Goal: Task Accomplishment & Management: Complete application form

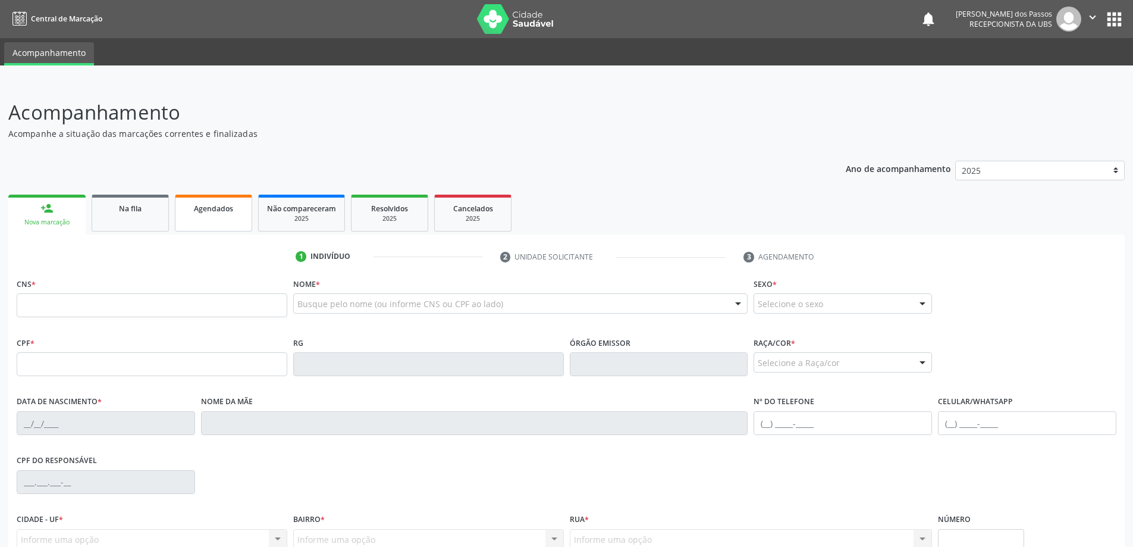
click at [212, 209] on span "Agendados" at bounding box center [213, 208] width 39 height 10
select select "7"
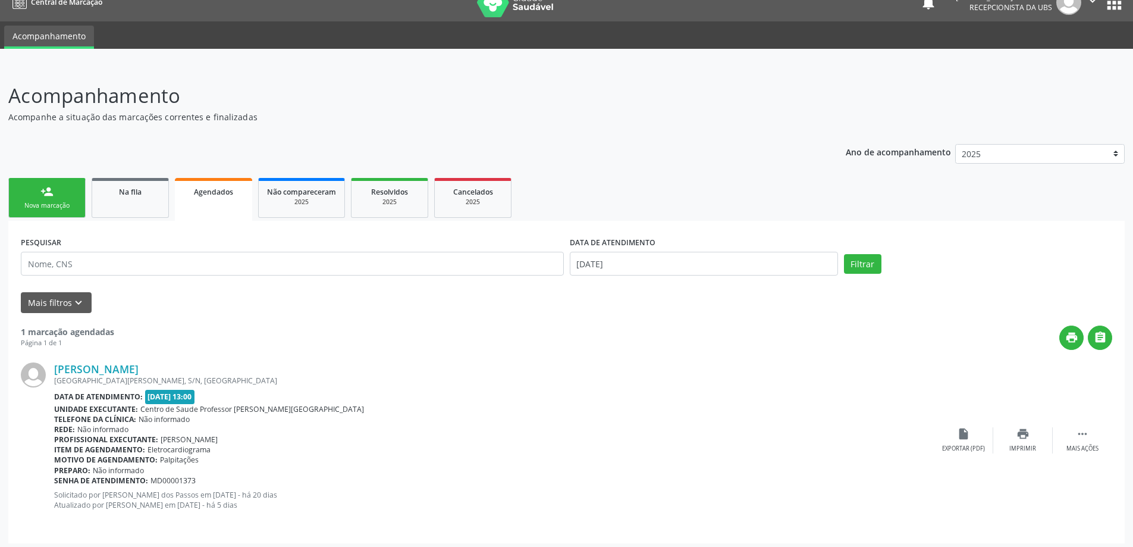
scroll to position [21, 0]
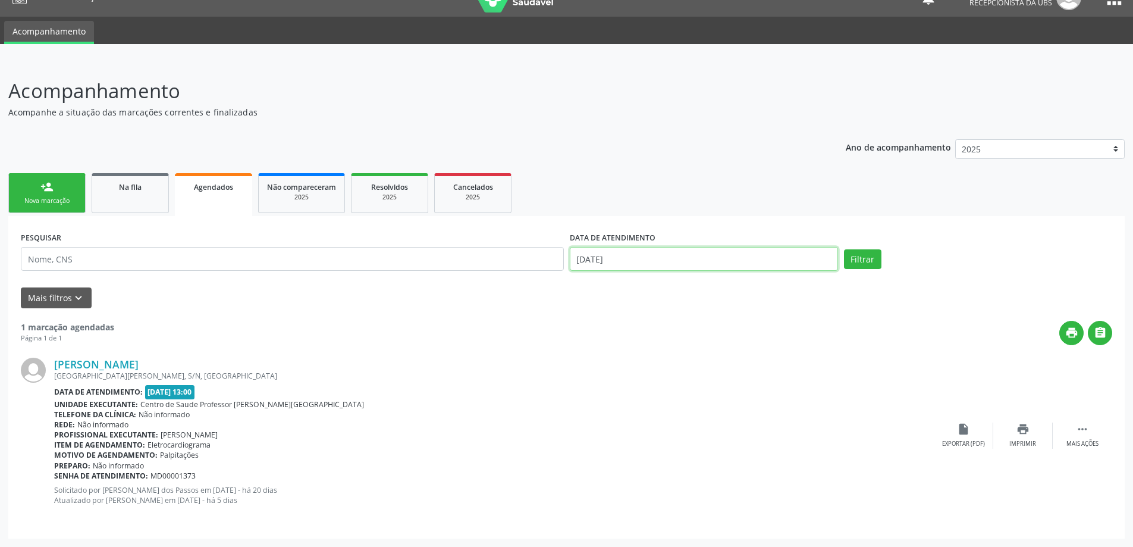
click at [597, 259] on input "[DATE]" at bounding box center [704, 259] width 268 height 24
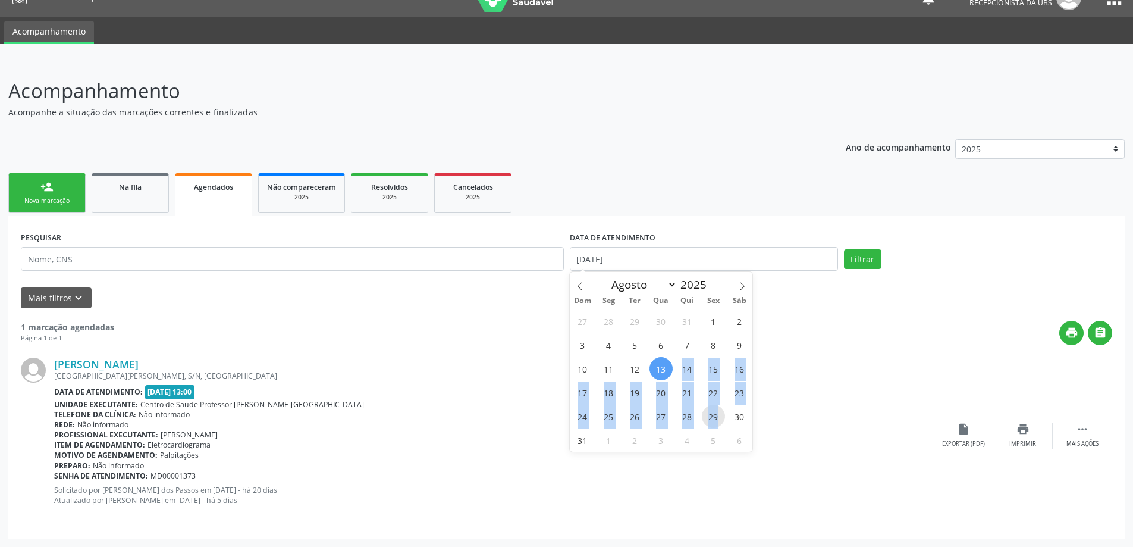
drag, startPoint x: 664, startPoint y: 372, endPoint x: 719, endPoint y: 419, distance: 72.1
click at [719, 419] on div "27 28 29 30 31 1 2 3 4 5 6 7 8 9 10 11 12 13 14 15 16 17 18 19 20 21 22 23 24 2…" at bounding box center [661, 380] width 183 height 143
click at [717, 416] on span "29" at bounding box center [713, 416] width 23 height 23
type input "[DATE]"
drag, startPoint x: 666, startPoint y: 369, endPoint x: 709, endPoint y: 421, distance: 67.6
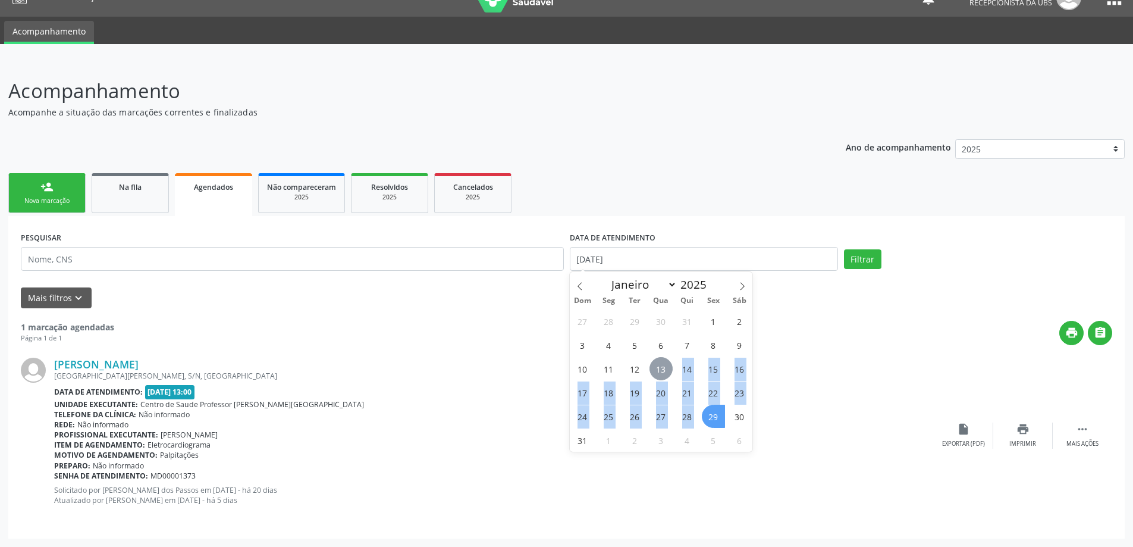
click at [709, 421] on div "27 28 29 30 31 1 2 3 4 5 6 7 8 9 10 11 12 13 14 15 16 17 18 19 20 21 22 23 24 2…" at bounding box center [661, 380] width 183 height 143
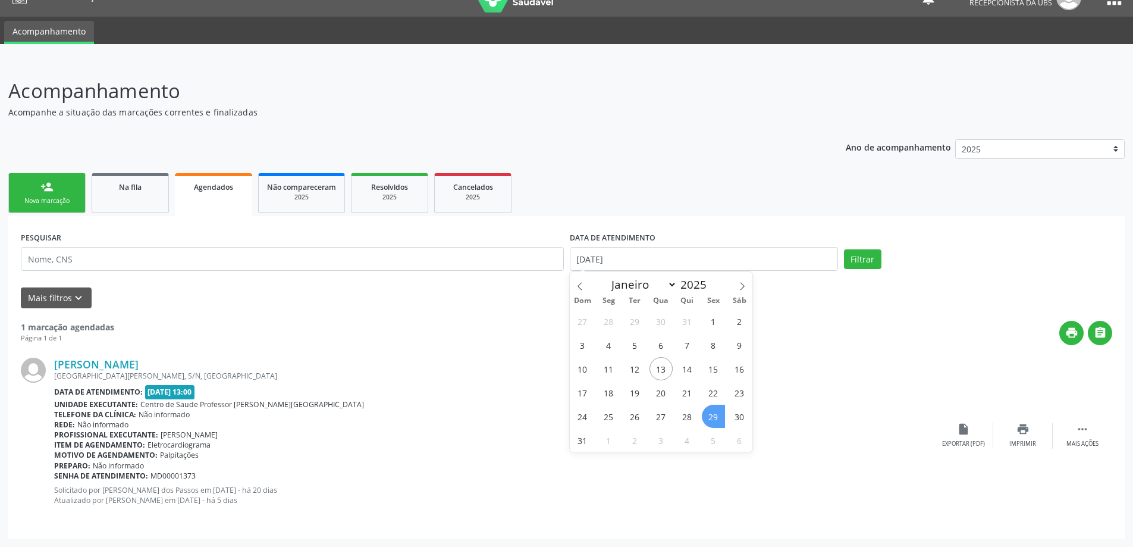
click at [716, 415] on span "29" at bounding box center [713, 416] width 23 height 23
select select "7"
click at [612, 259] on input "[DATE]" at bounding box center [704, 259] width 268 height 24
click at [864, 260] on button "Filtrar" at bounding box center [862, 259] width 37 height 20
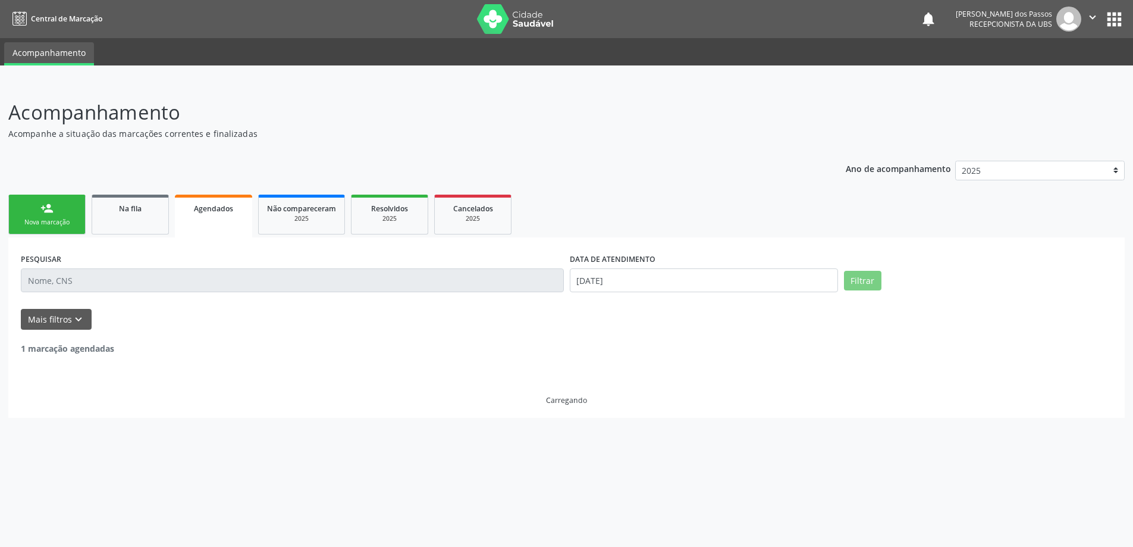
scroll to position [0, 0]
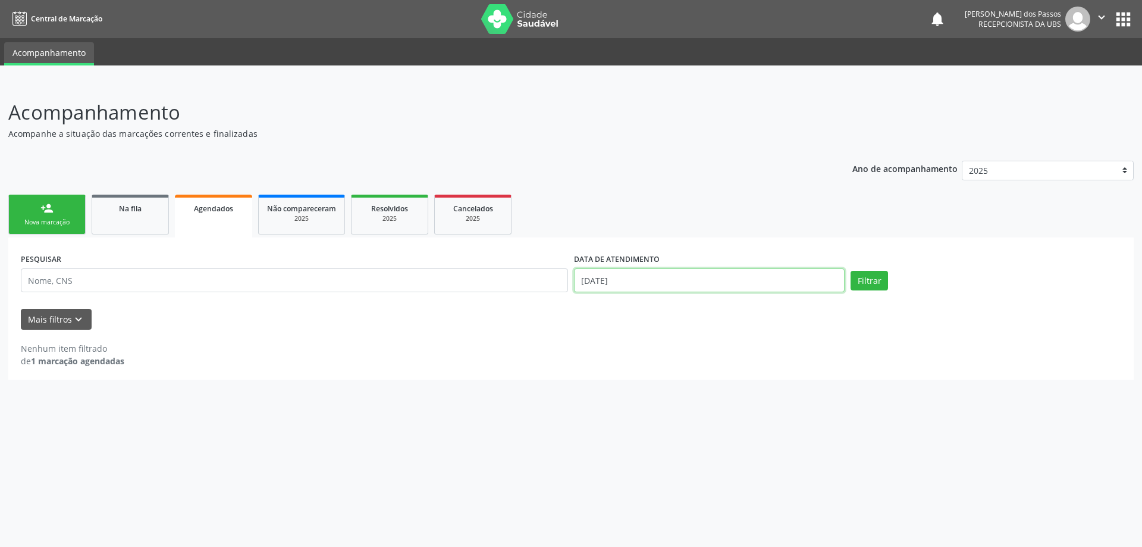
click at [611, 283] on input "[DATE]" at bounding box center [709, 280] width 271 height 24
click at [714, 368] on span "8" at bounding box center [713, 366] width 23 height 23
type input "[DATE]"
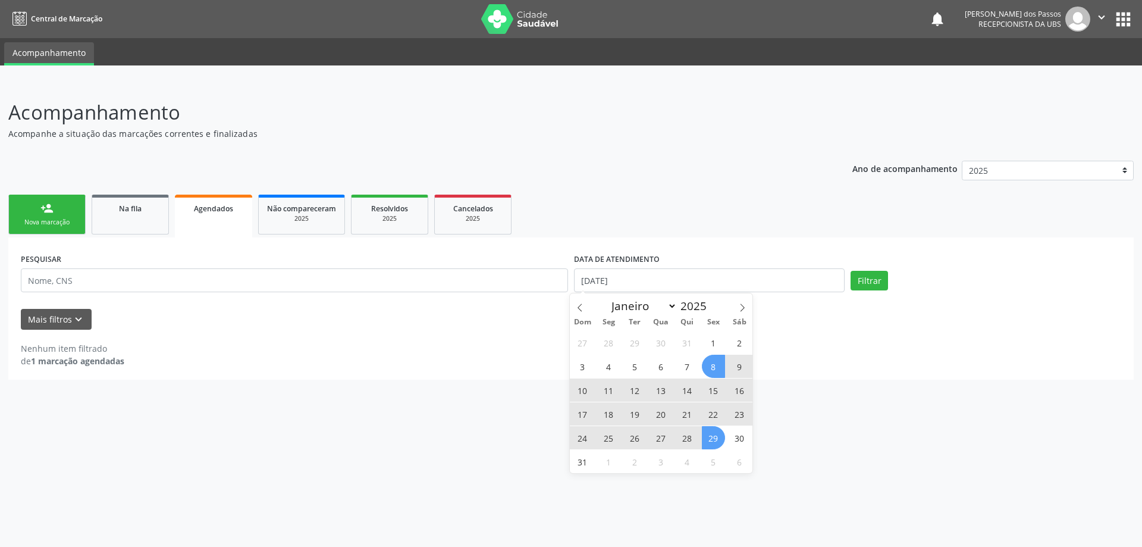
click at [714, 438] on span "29" at bounding box center [713, 437] width 23 height 23
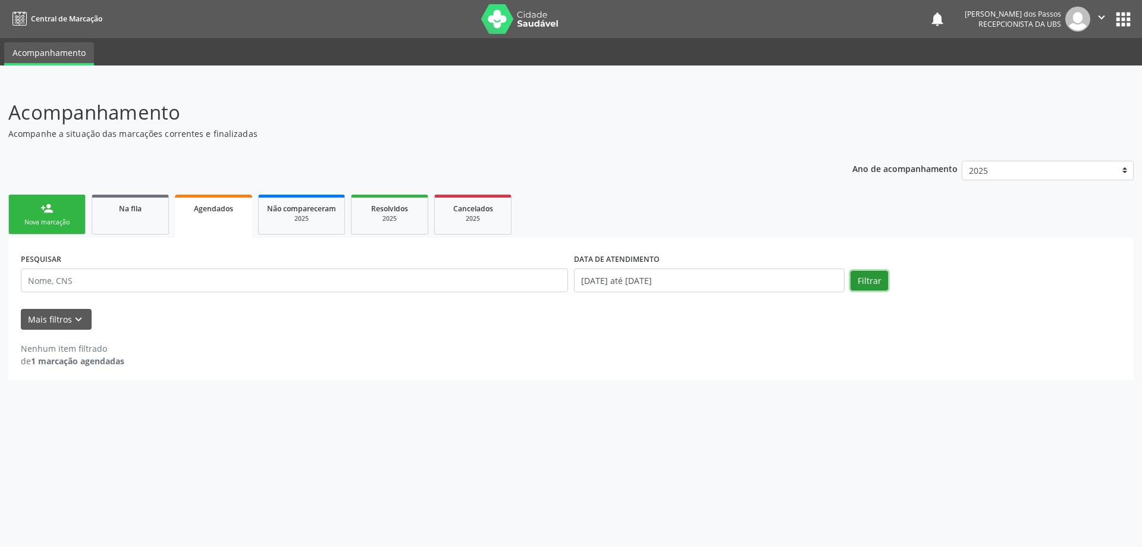
click at [864, 286] on button "Filtrar" at bounding box center [869, 281] width 37 height 20
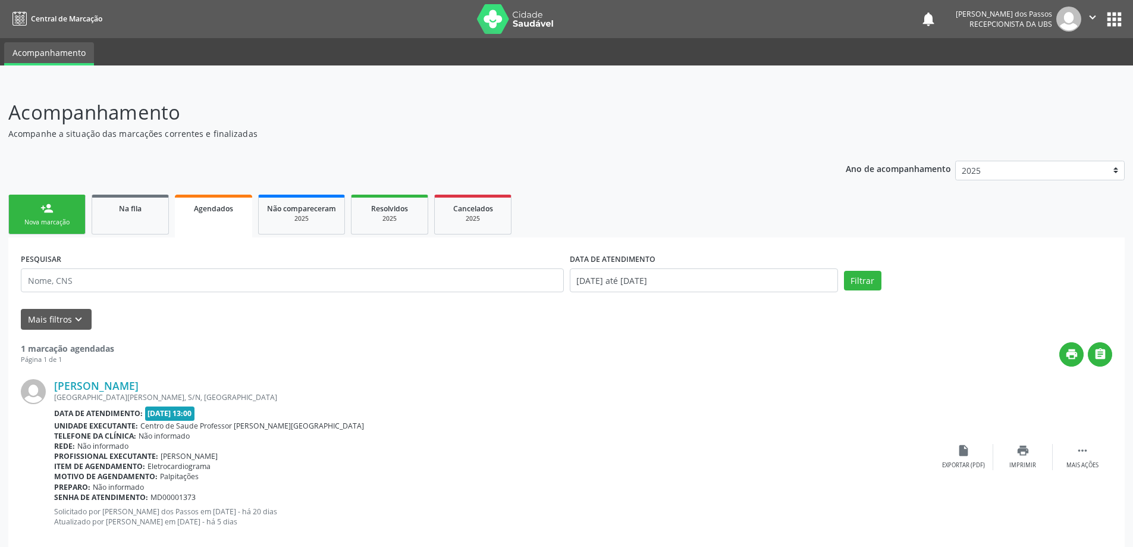
click at [57, 222] on div "Nova marcação" at bounding box center [46, 222] width 59 height 9
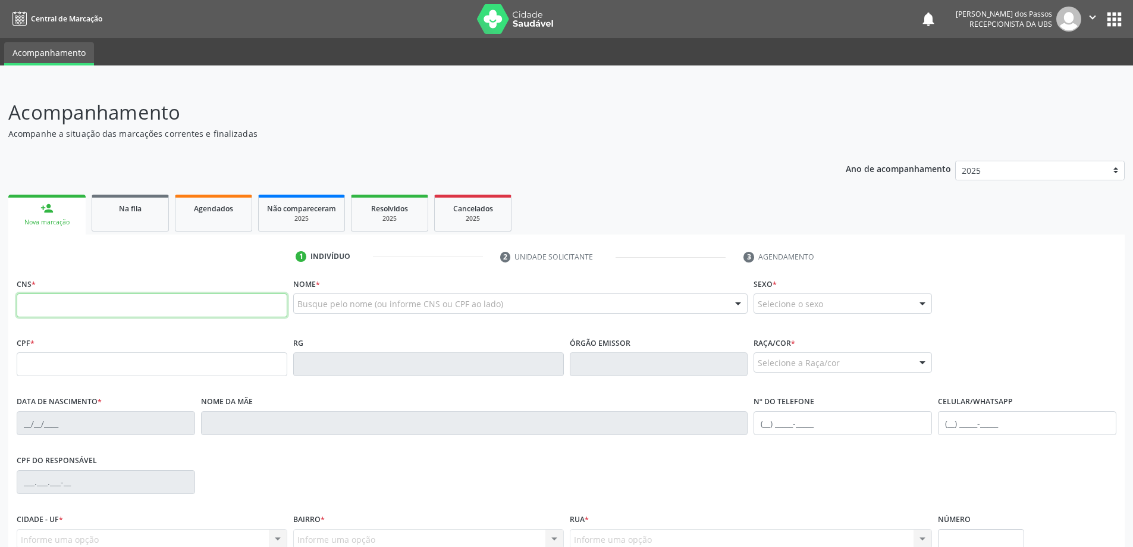
click at [64, 306] on input "text" at bounding box center [152, 305] width 271 height 24
click at [260, 312] on input "text" at bounding box center [152, 305] width 271 height 24
click at [264, 304] on input "707" at bounding box center [152, 305] width 271 height 24
click at [181, 305] on input "707" at bounding box center [152, 305] width 271 height 24
type input "707 0058 4760 2539"
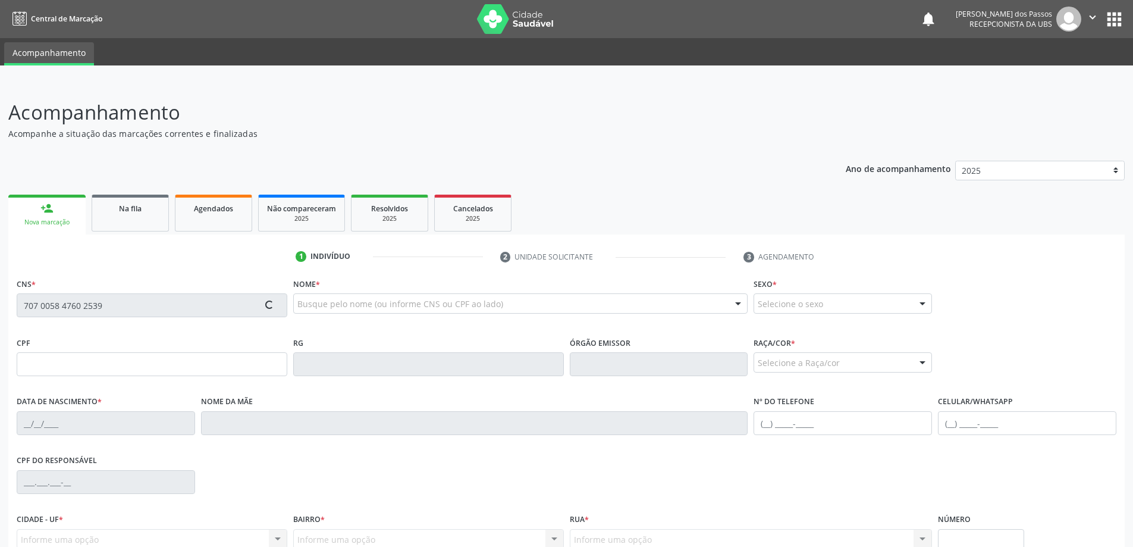
type input "[DATE]"
type input "[PERSON_NAME]"
type input "[PHONE_NUMBER]"
type input "S/N"
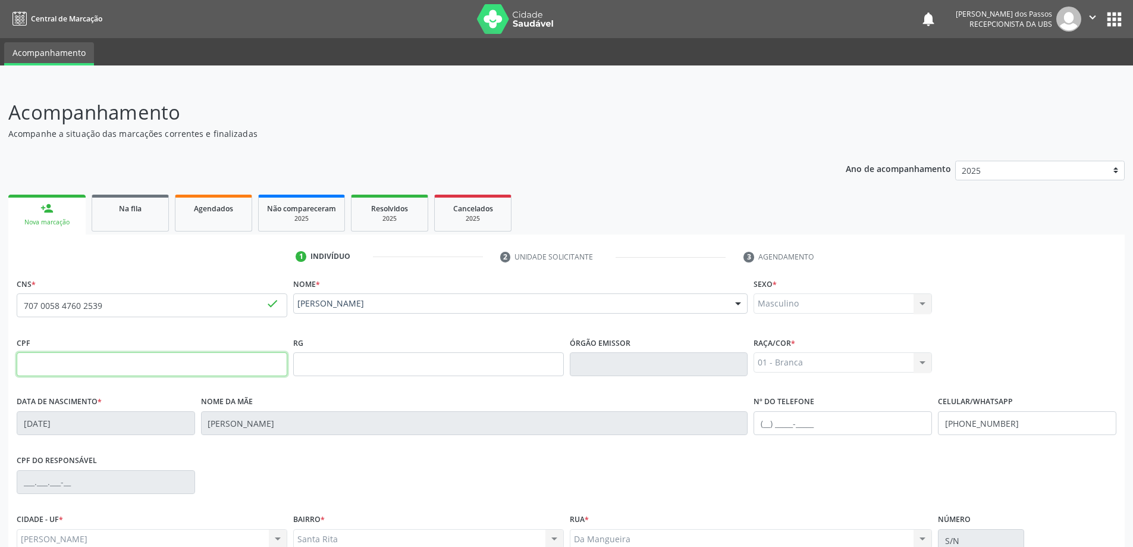
click at [212, 360] on input "text" at bounding box center [152, 364] width 271 height 24
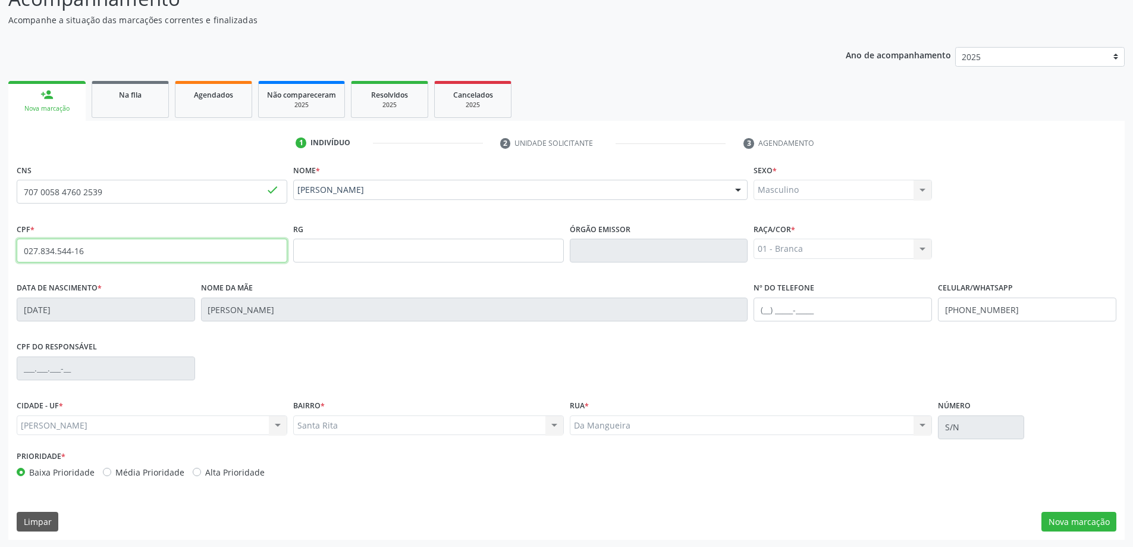
scroll to position [115, 0]
type input "027.834.544-16"
click at [1072, 523] on button "Nova marcação" at bounding box center [1079, 520] width 75 height 20
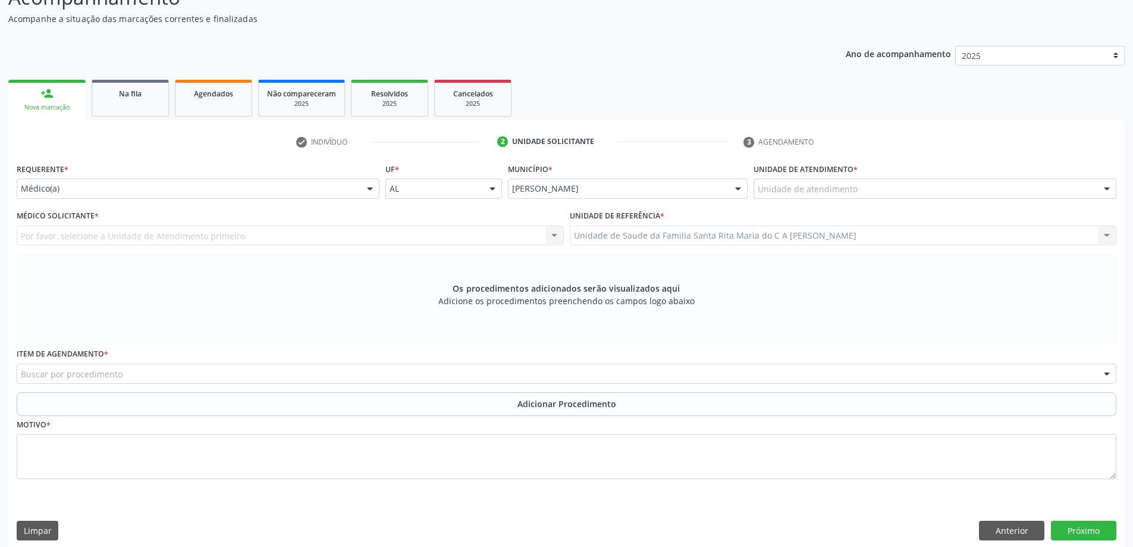
click at [1017, 189] on div "Unidade de atendimento" at bounding box center [935, 188] width 363 height 20
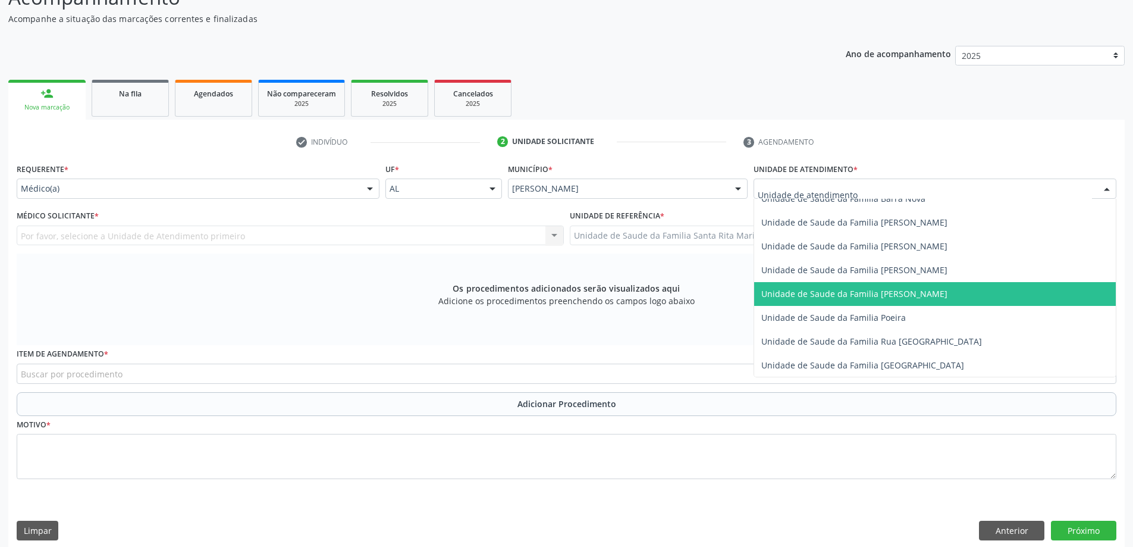
scroll to position [714, 0]
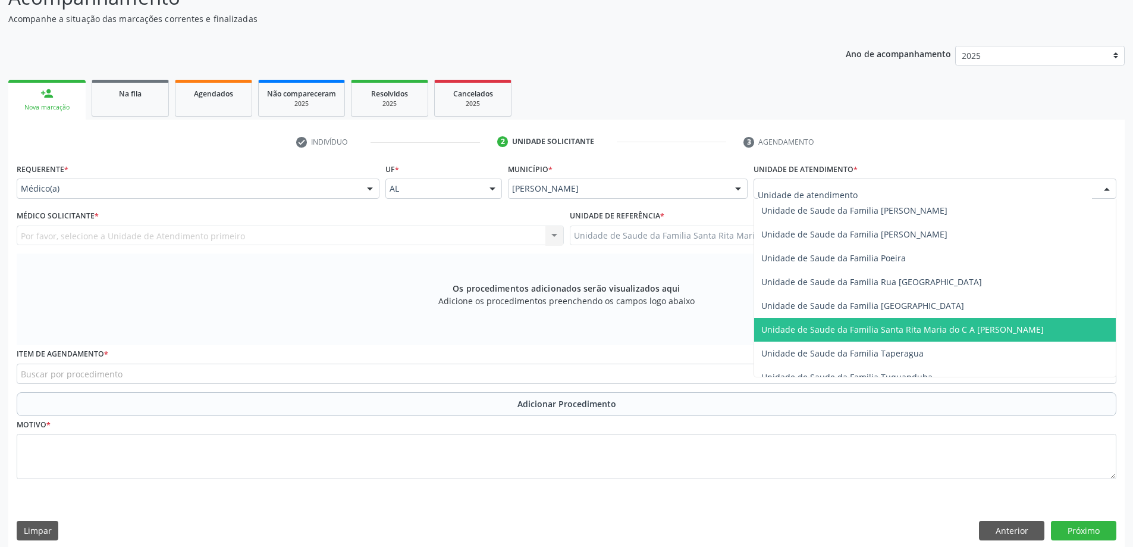
click at [965, 327] on span "Unidade de Saude da Familia Santa Rita Maria do C A [PERSON_NAME]" at bounding box center [902, 329] width 283 height 11
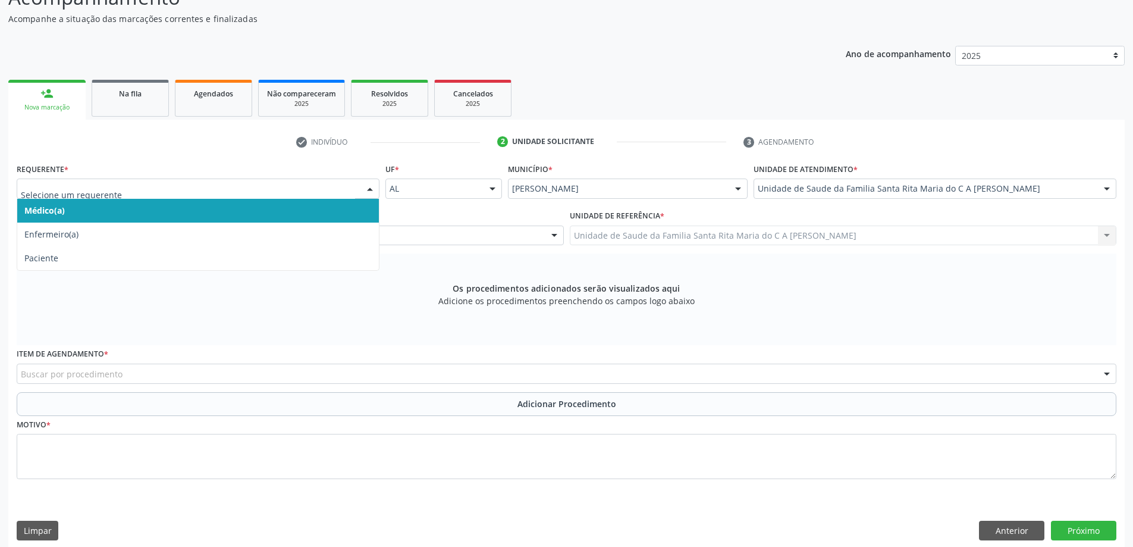
click at [225, 212] on span "Médico(a)" at bounding box center [198, 211] width 362 height 24
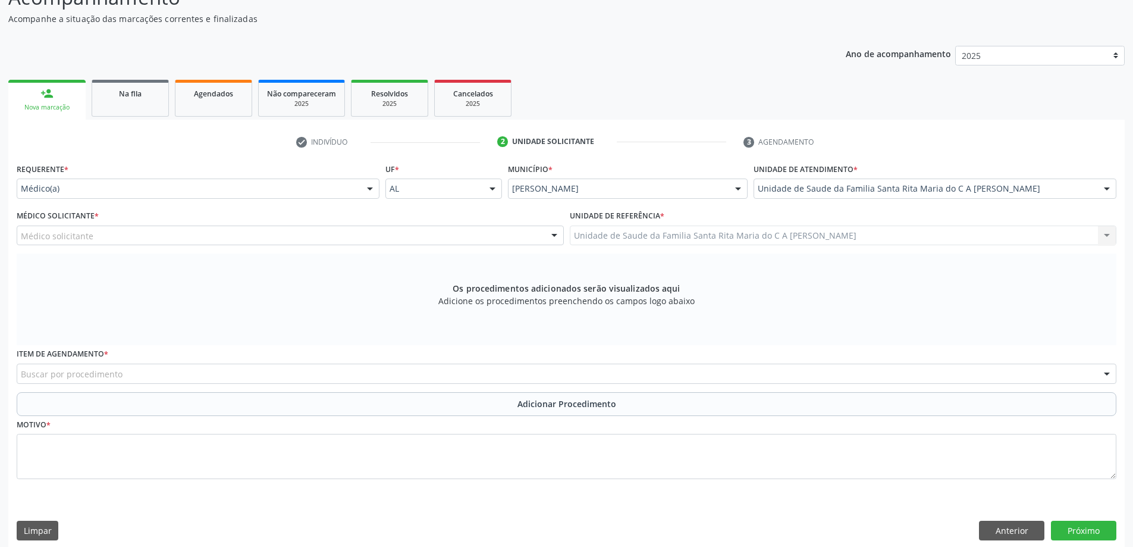
click at [215, 238] on div "Médico solicitante" at bounding box center [290, 235] width 547 height 20
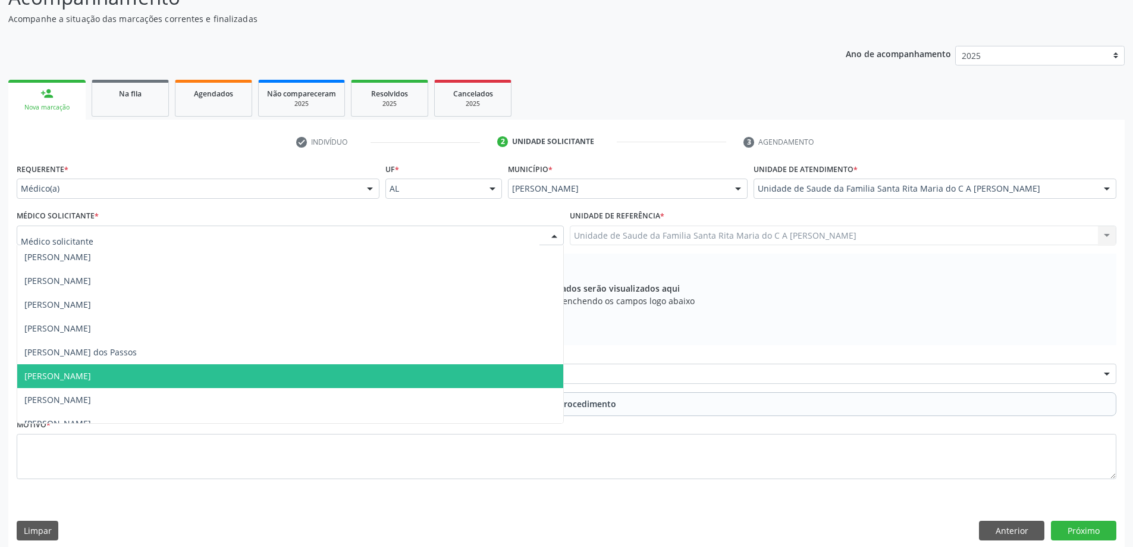
click at [212, 377] on span "[PERSON_NAME]" at bounding box center [290, 376] width 546 height 24
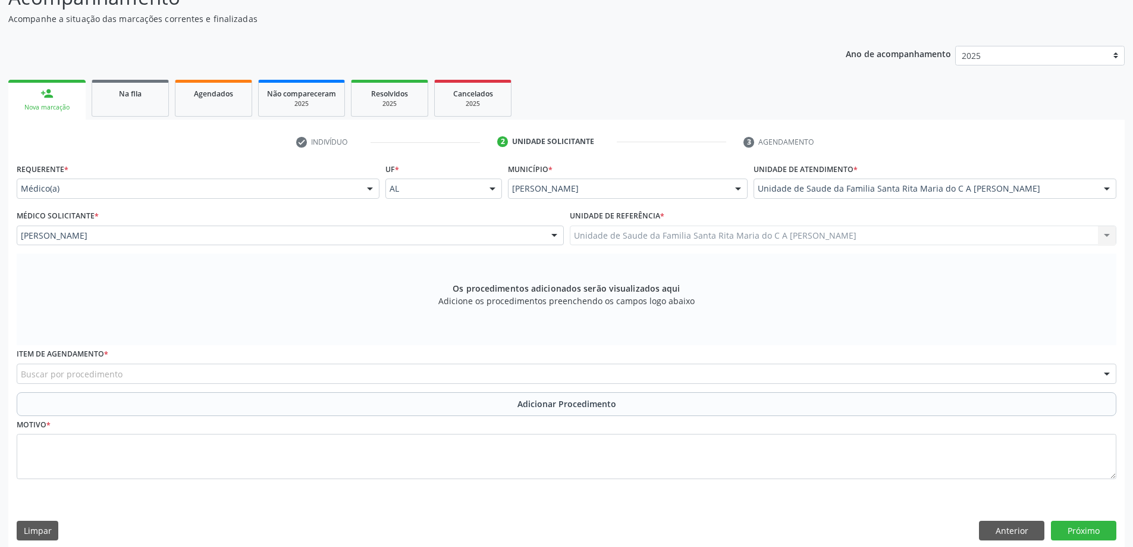
click at [183, 375] on div "Buscar por procedimento" at bounding box center [567, 373] width 1100 height 20
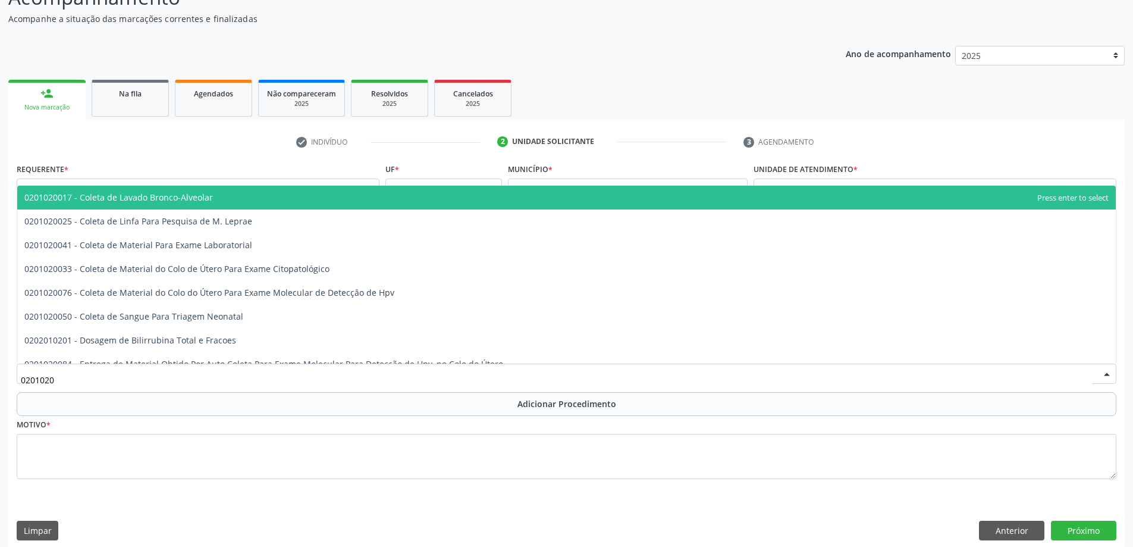
type input "02010200"
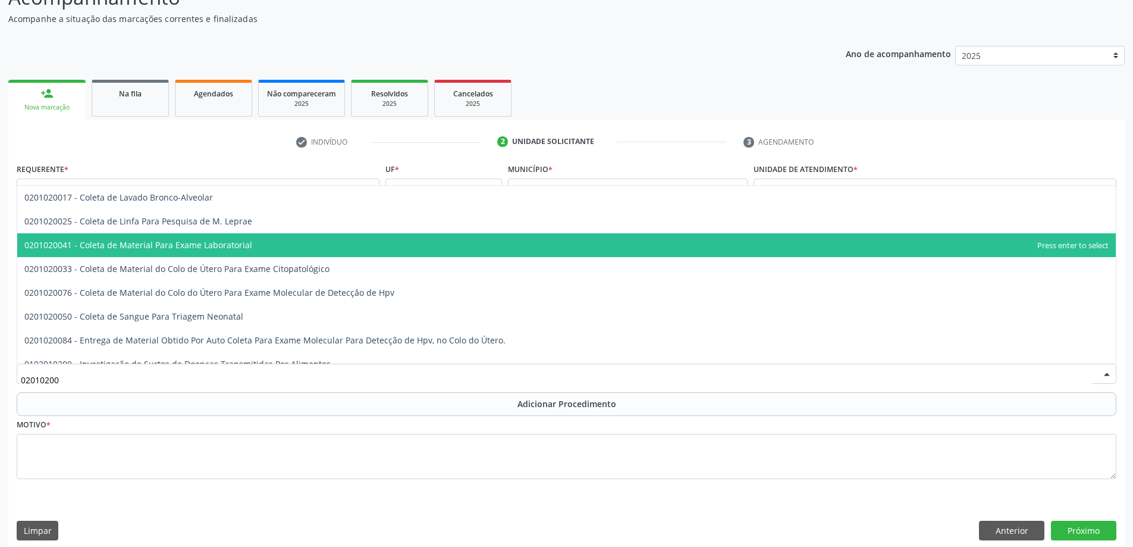
click at [135, 249] on span "0201020041 - Coleta de Material Para Exame Laboratorial" at bounding box center [138, 244] width 228 height 11
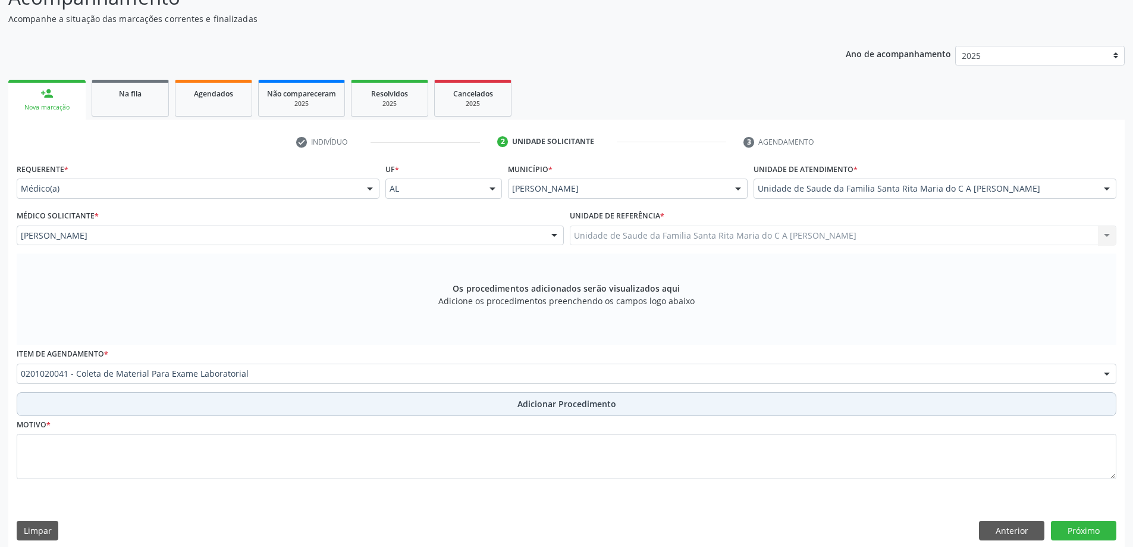
click at [99, 412] on button "Adicionar Procedimento" at bounding box center [567, 404] width 1100 height 24
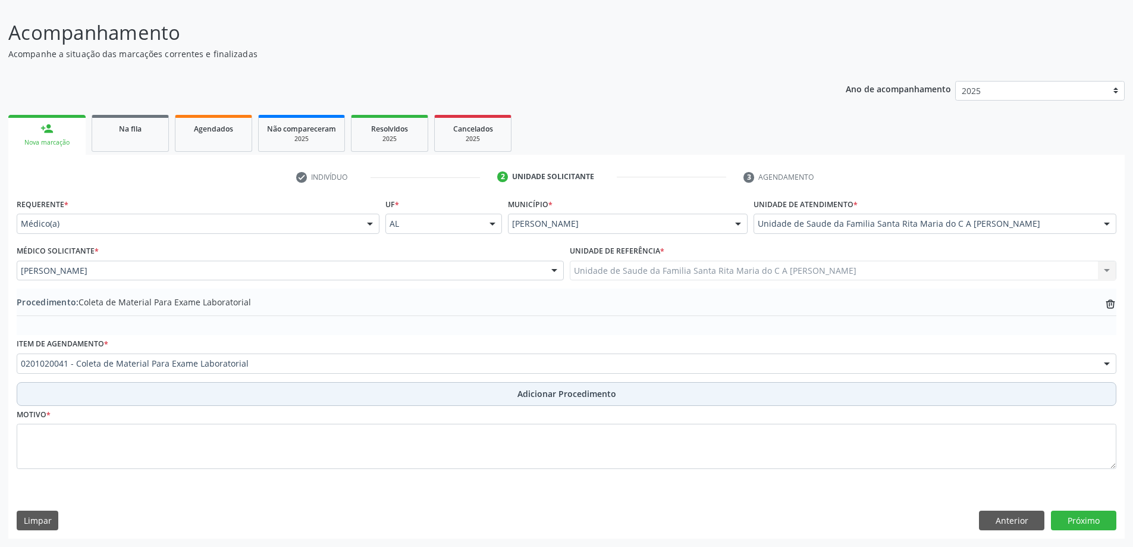
scroll to position [80, 0]
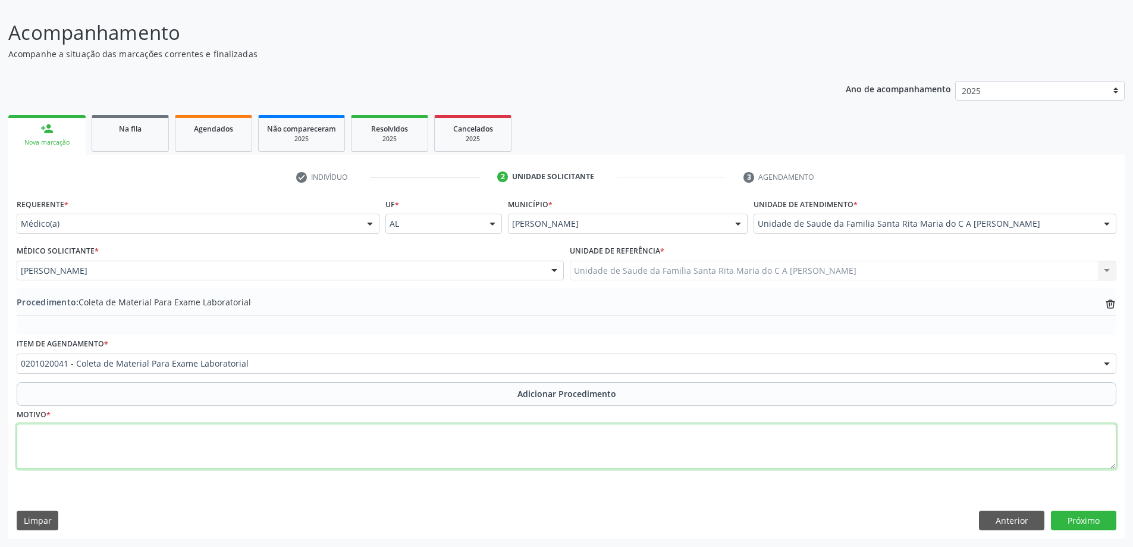
click at [98, 440] on textarea at bounding box center [567, 446] width 1100 height 45
type textarea "tontura"
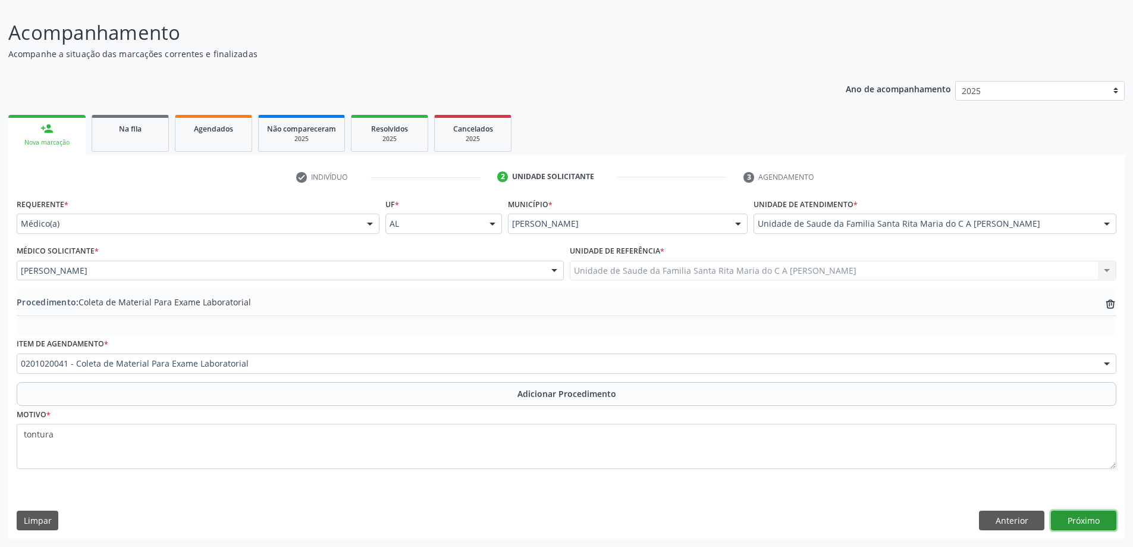
click at [1073, 515] on button "Próximo" at bounding box center [1083, 520] width 65 height 20
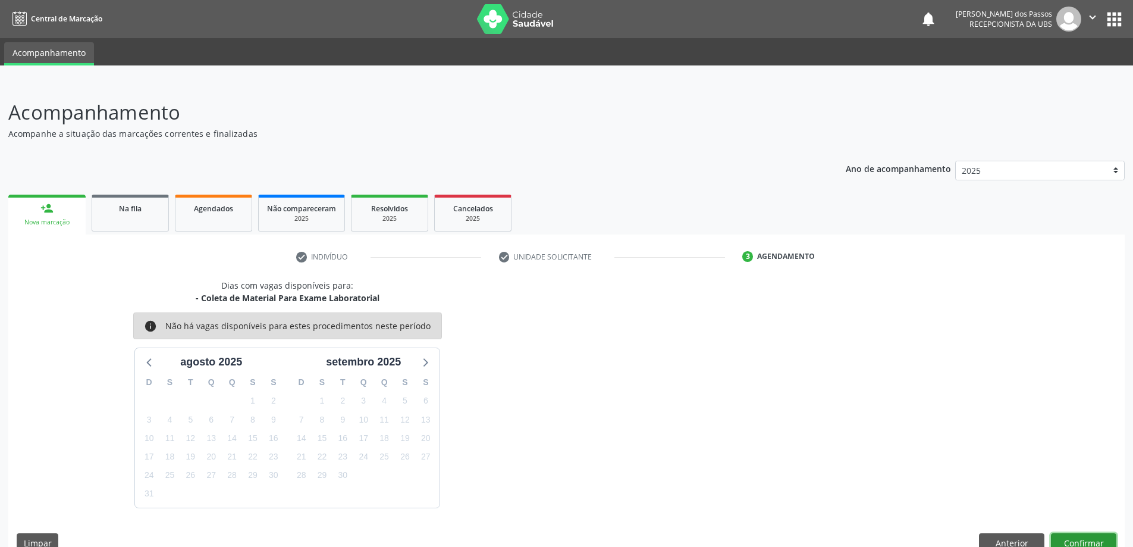
click at [1077, 542] on button "Confirmar" at bounding box center [1083, 543] width 65 height 20
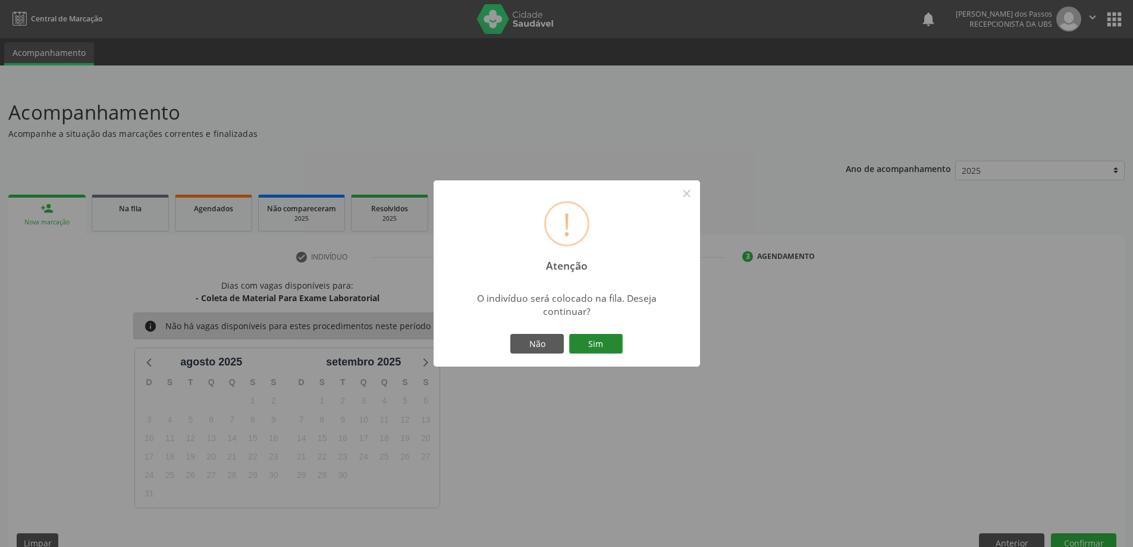
click at [608, 349] on button "Sim" at bounding box center [596, 344] width 54 height 20
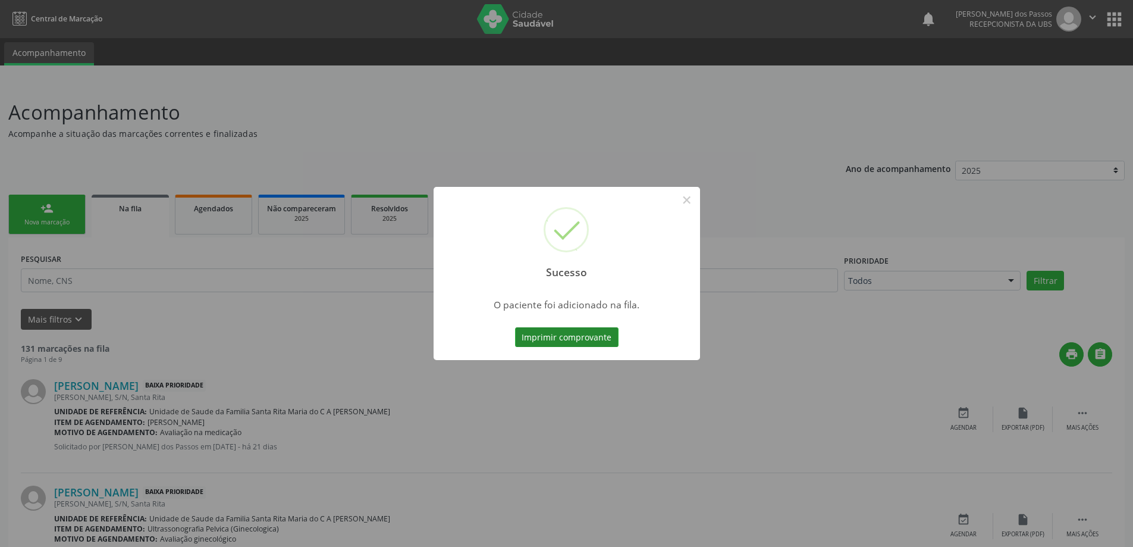
click at [598, 340] on button "Imprimir comprovante" at bounding box center [567, 337] width 104 height 20
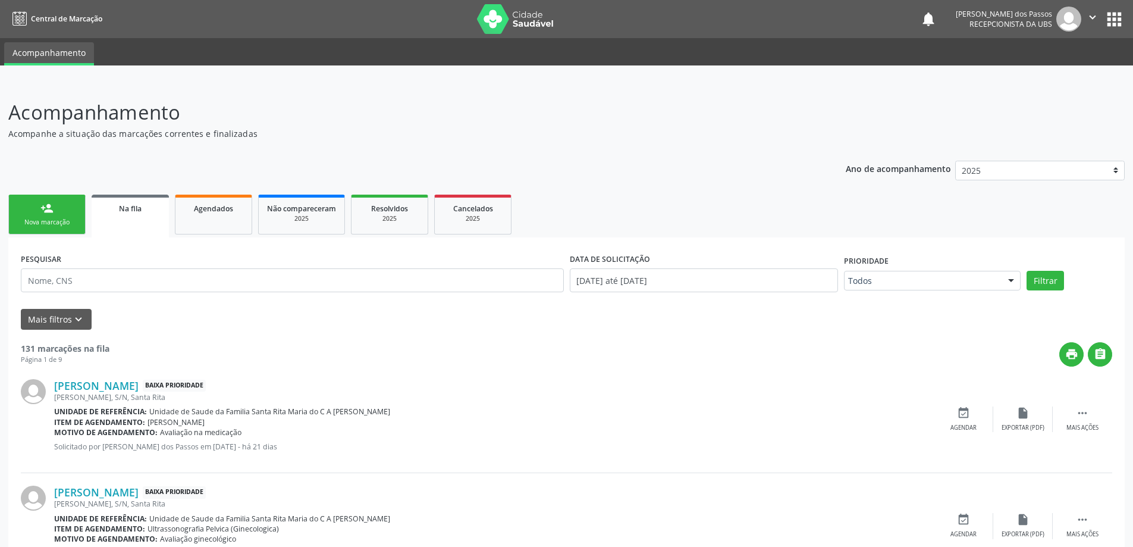
click at [69, 220] on div "Nova marcação" at bounding box center [46, 222] width 59 height 9
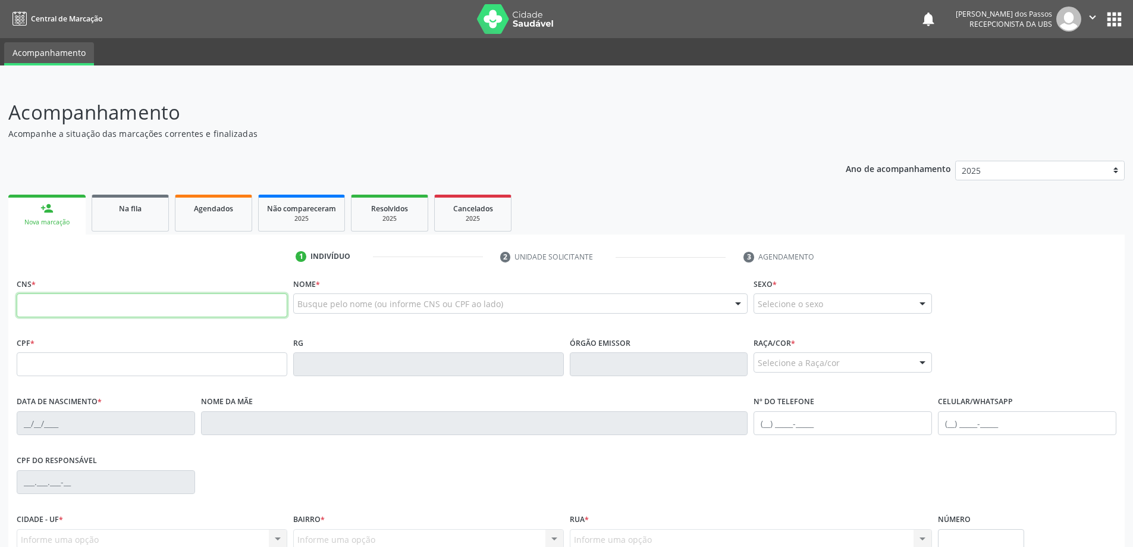
click at [125, 312] on input "text" at bounding box center [152, 305] width 271 height 24
type input "705 0012 7905 9457"
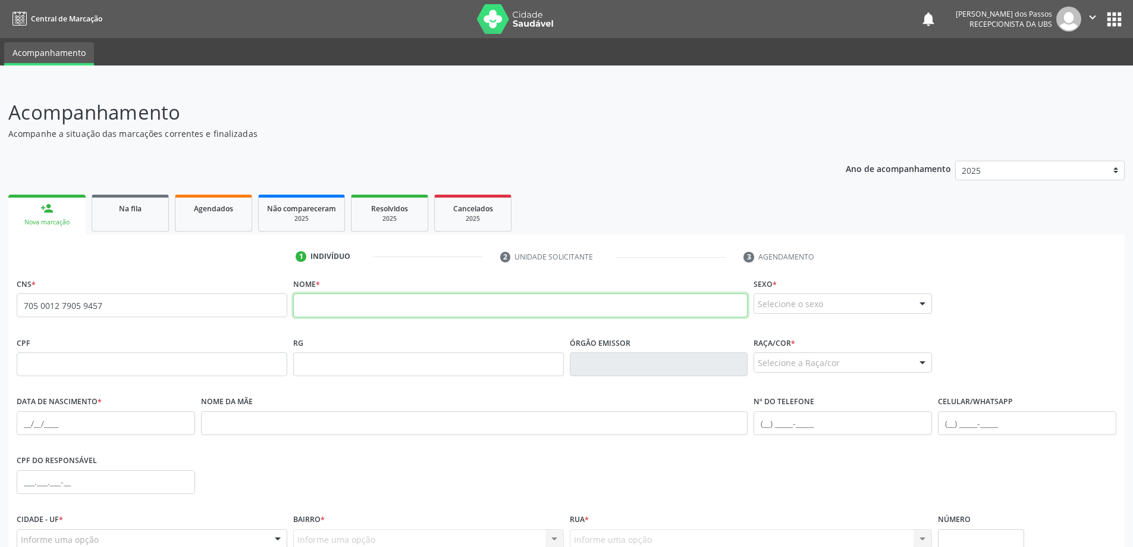
click at [333, 309] on input "text" at bounding box center [520, 305] width 455 height 24
type input "m"
type input "[PERSON_NAME]"
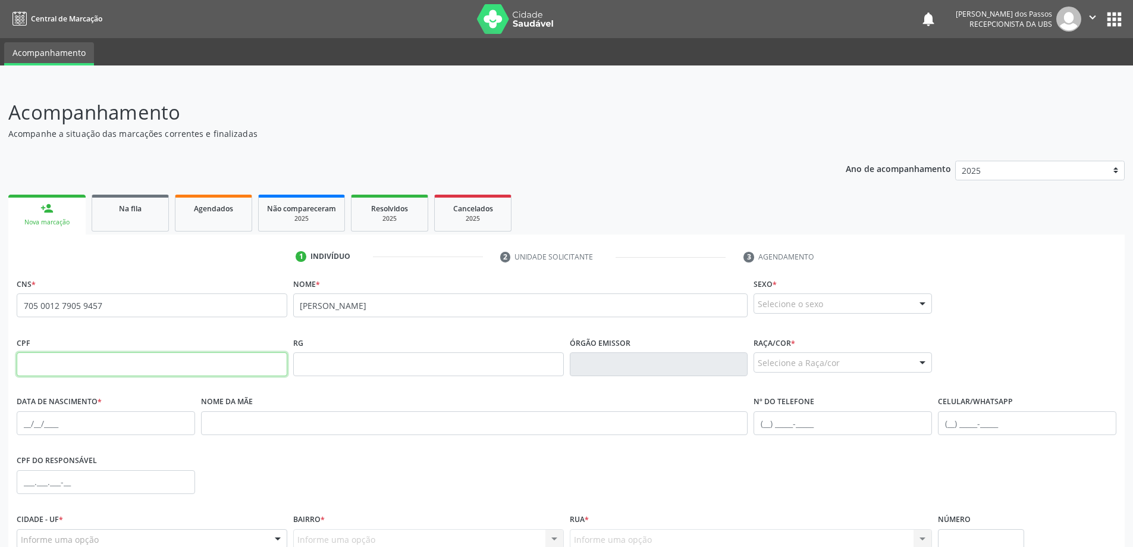
click at [201, 358] on input "text" at bounding box center [152, 364] width 271 height 24
click at [49, 360] on input "149.879.648-0" at bounding box center [152, 364] width 271 height 24
type input "149.870.964-80"
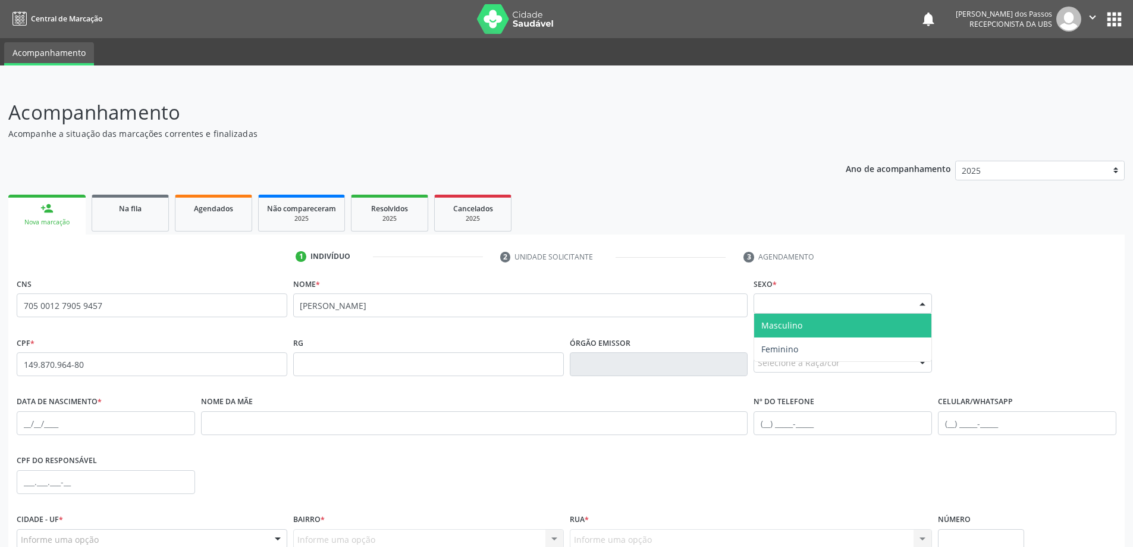
click at [923, 303] on div at bounding box center [923, 304] width 18 height 20
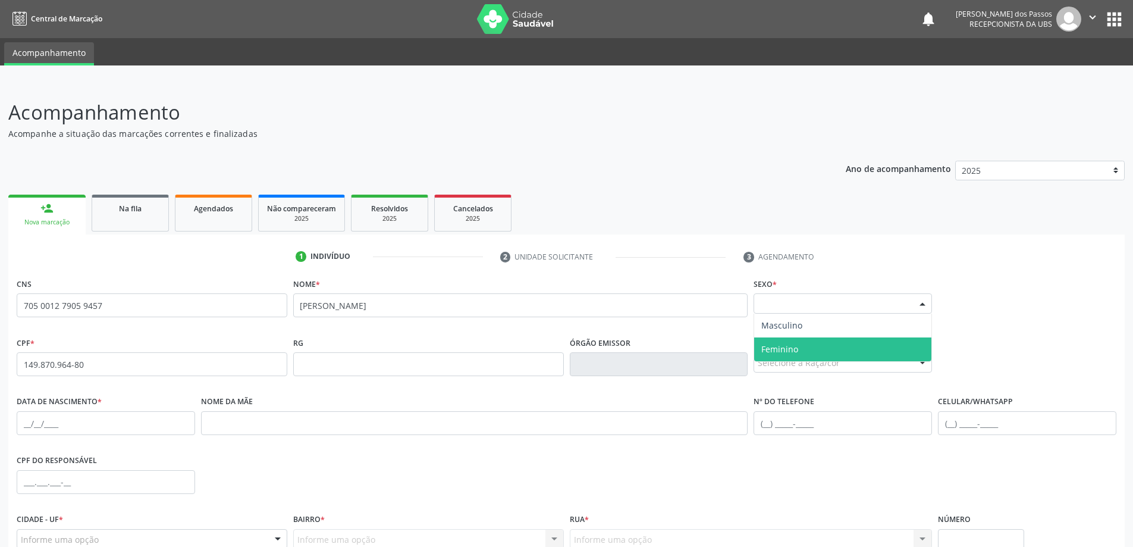
click at [877, 350] on span "Feminino" at bounding box center [842, 349] width 177 height 24
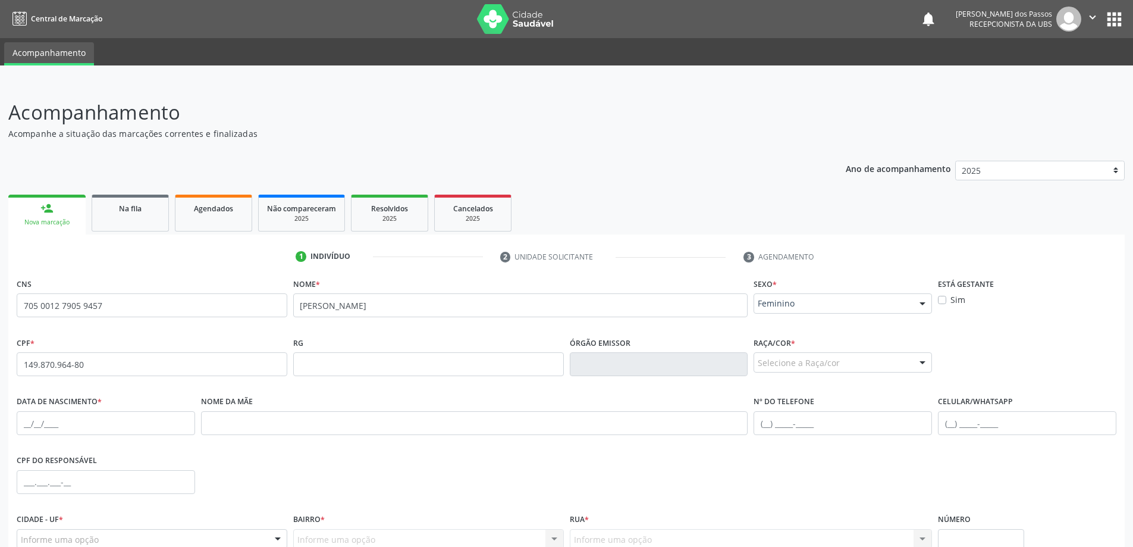
click at [923, 366] on div at bounding box center [923, 363] width 18 height 20
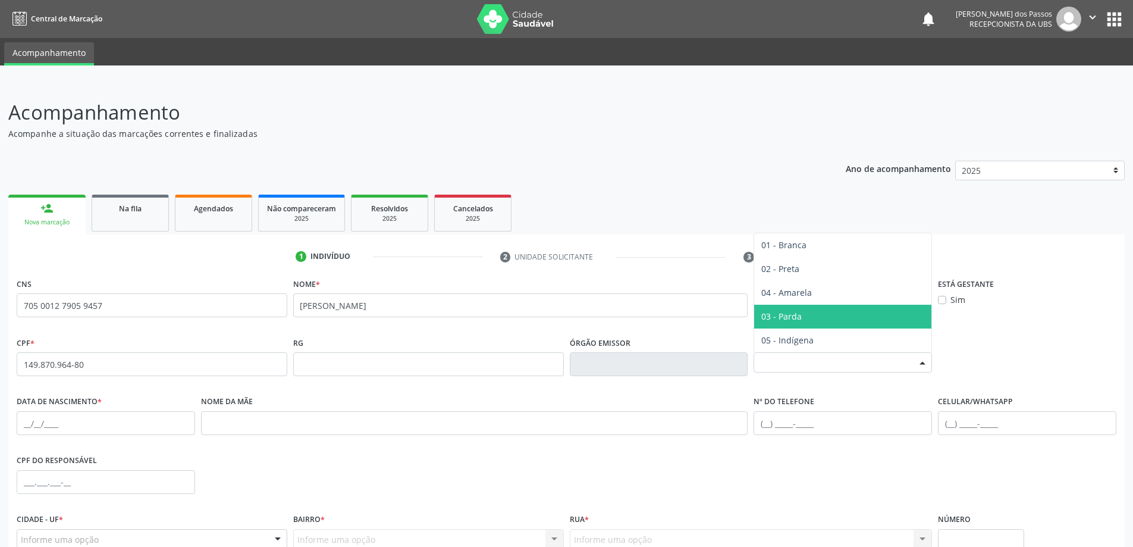
click at [810, 311] on span "03 - Parda" at bounding box center [842, 317] width 177 height 24
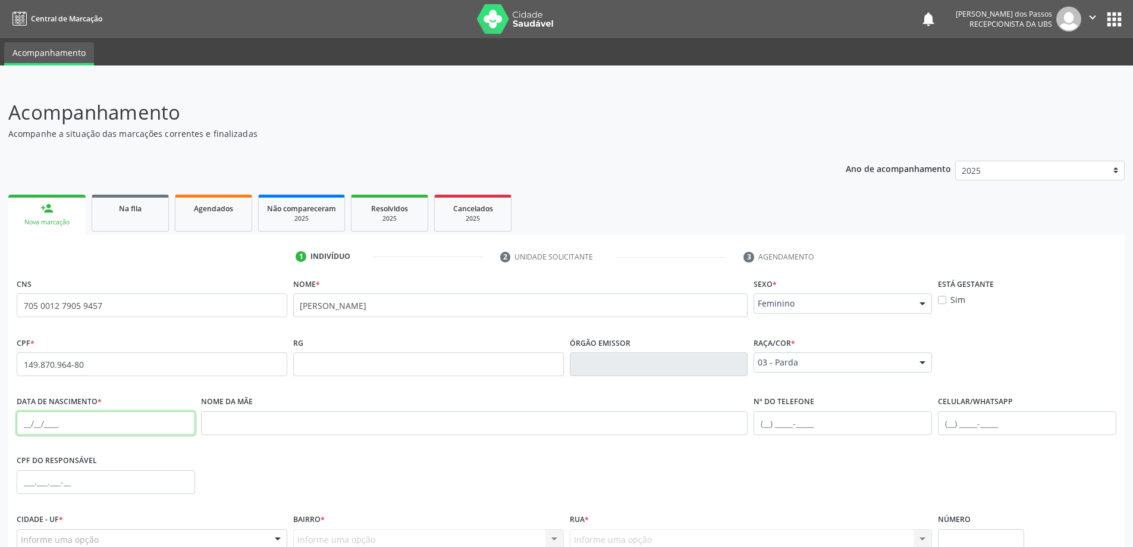
click at [77, 426] on input "text" at bounding box center [106, 423] width 178 height 24
type input "[DATE]"
click at [967, 426] on input "text" at bounding box center [1027, 423] width 178 height 24
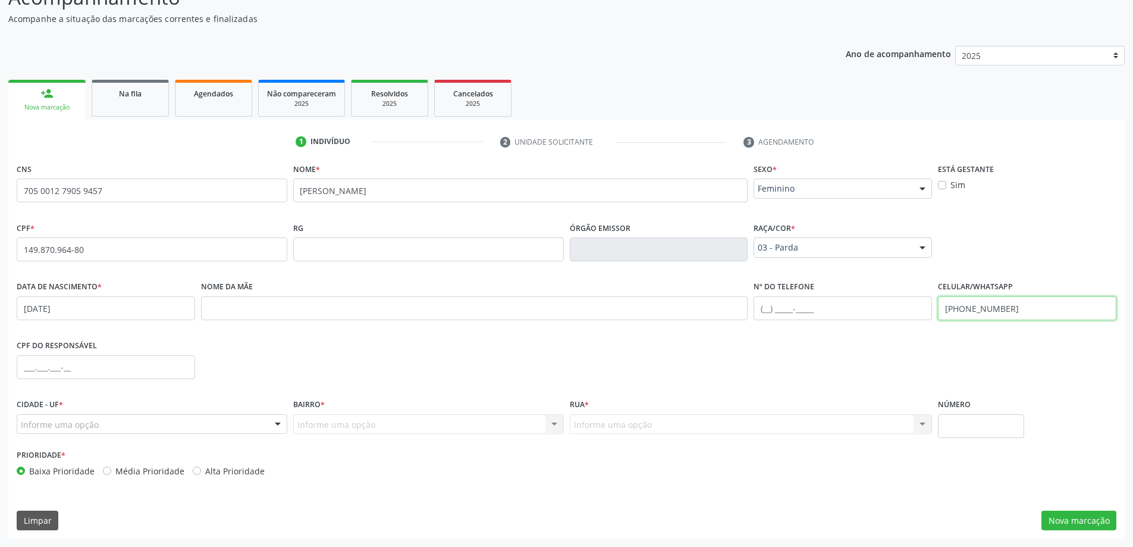
type input "[PHONE_NUMBER]"
click at [145, 425] on div "Informe uma opção" at bounding box center [152, 424] width 271 height 20
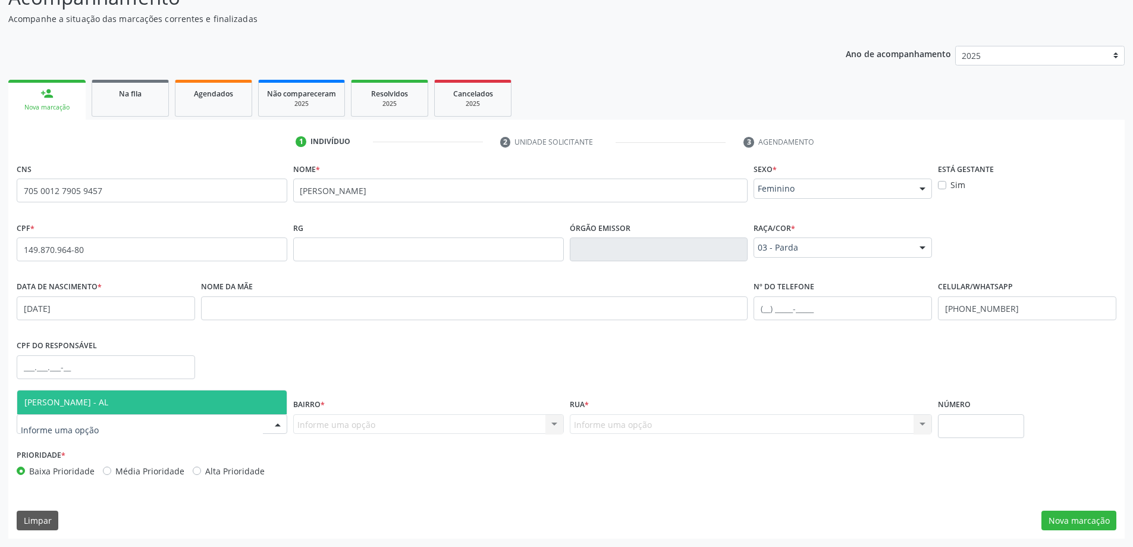
click at [139, 410] on span "[PERSON_NAME] - AL" at bounding box center [151, 402] width 269 height 24
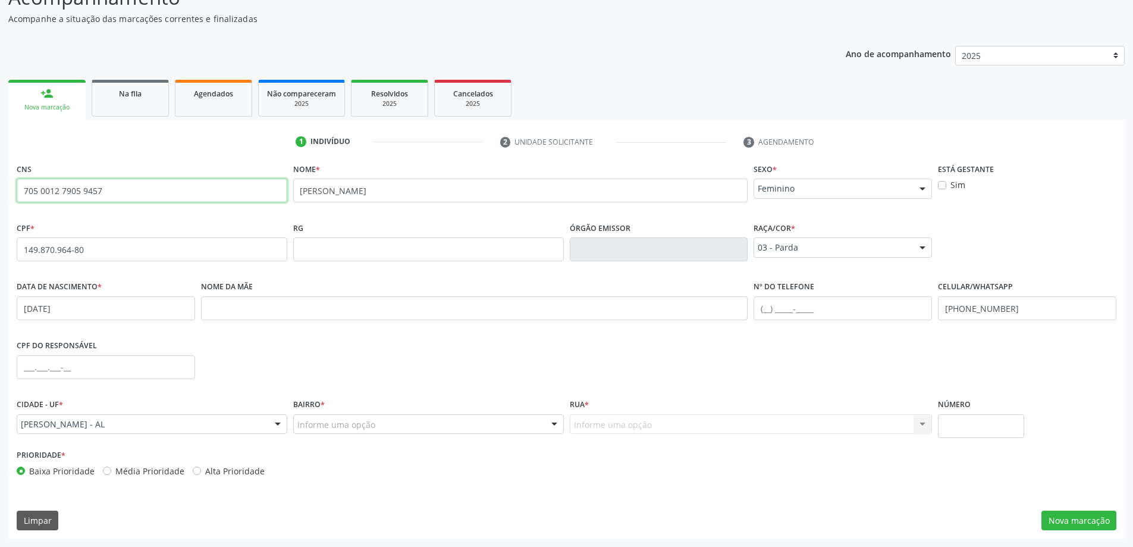
click at [115, 189] on input "705 0012 7905 9457" at bounding box center [152, 190] width 271 height 24
type input "7"
click at [127, 255] on input "149.870.964-80" at bounding box center [152, 249] width 271 height 24
type input "1"
click at [133, 255] on input "text" at bounding box center [152, 249] width 271 height 24
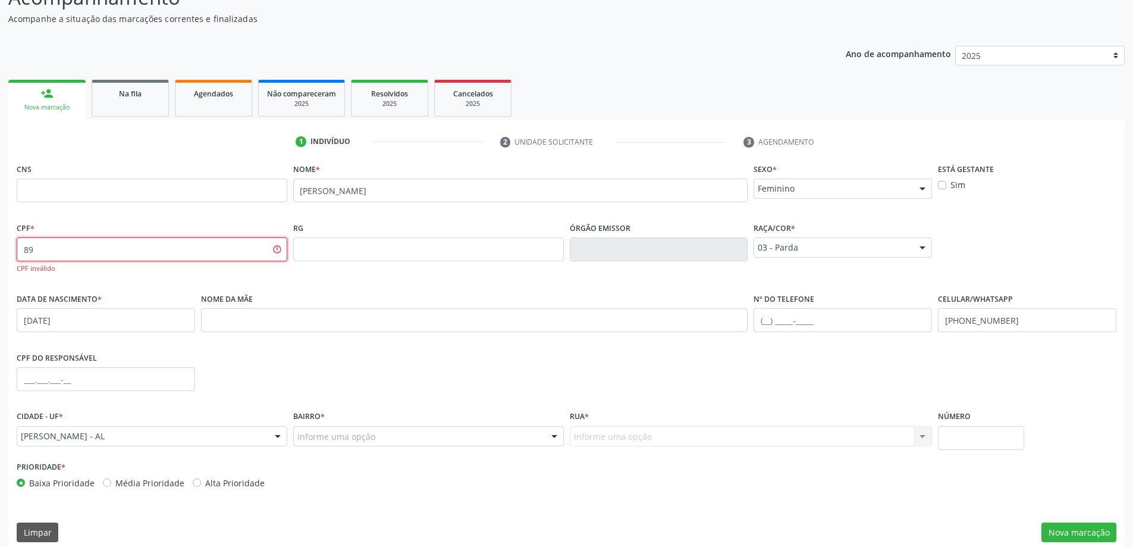
type input "8"
click at [167, 195] on input "text" at bounding box center [152, 190] width 271 height 24
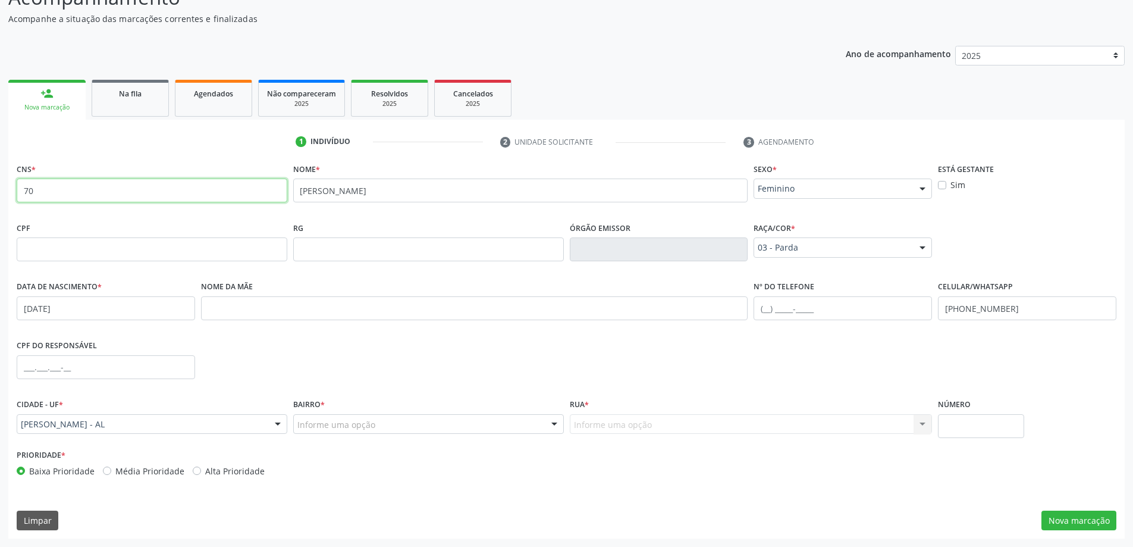
type input "7"
type input "898 0058 2630 1076"
click at [174, 256] on input "text" at bounding box center [152, 249] width 271 height 24
type input "149.870.964-80"
click at [118, 312] on input "text" at bounding box center [106, 308] width 178 height 24
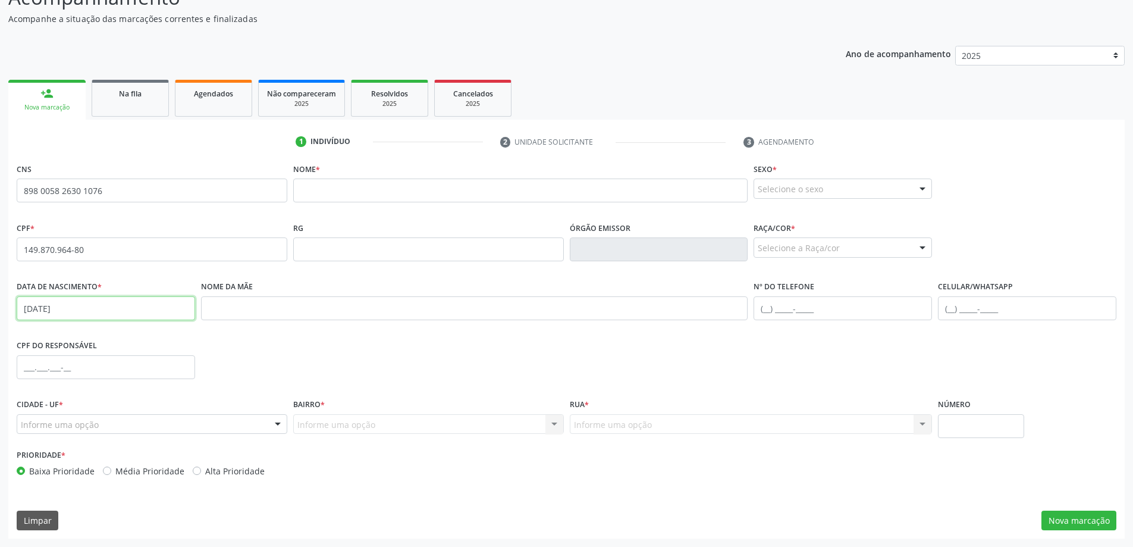
type input "[DATE]"
click at [221, 307] on input "text" at bounding box center [474, 308] width 547 height 24
type input "a"
type input "[PERSON_NAME]"
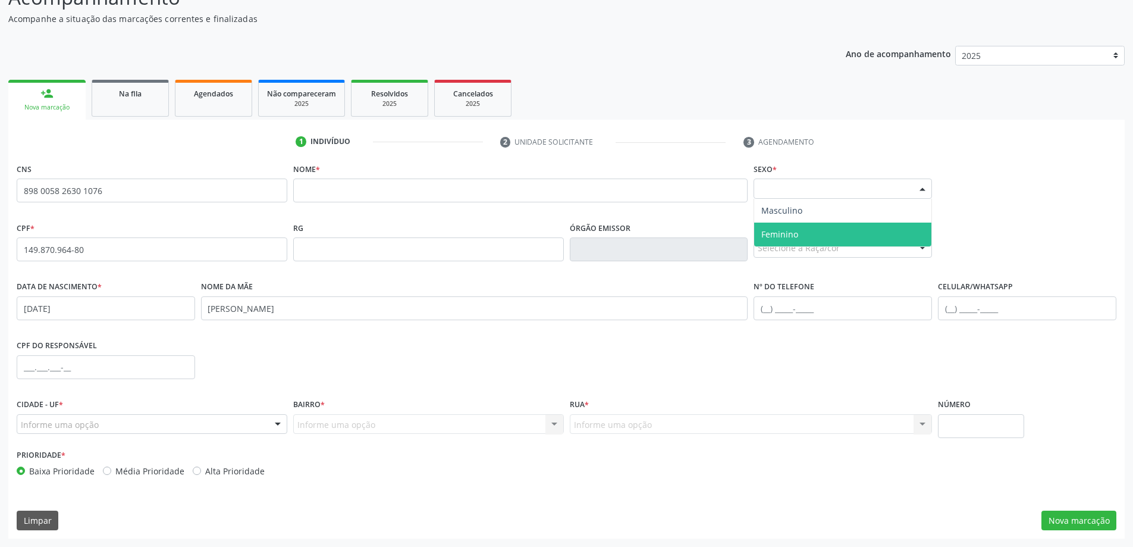
click at [918, 187] on div at bounding box center [923, 189] width 18 height 20
click at [884, 233] on span "Feminino" at bounding box center [842, 234] width 177 height 24
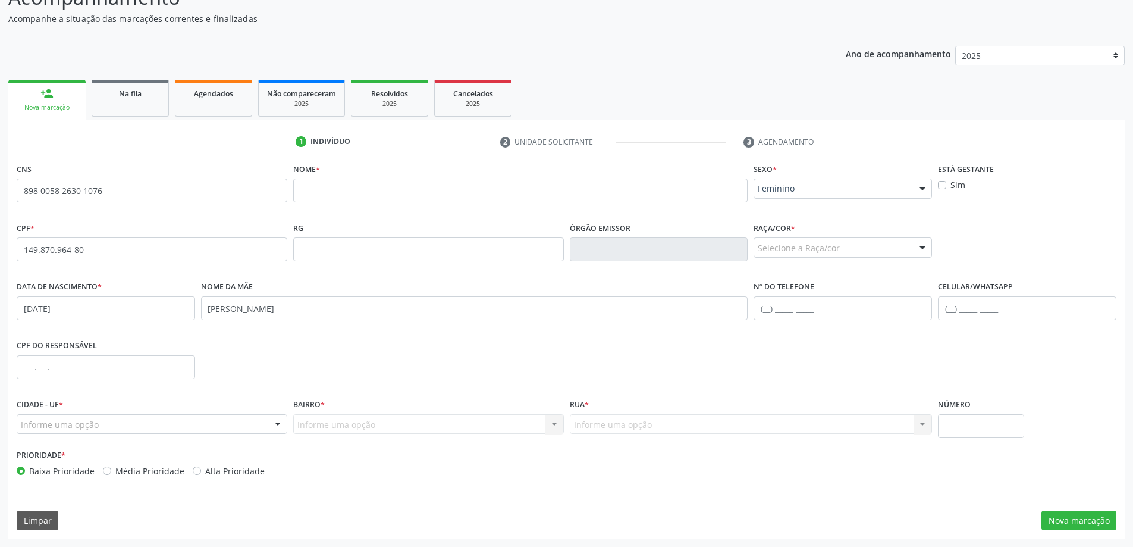
click at [889, 248] on div "Selecione a Raça/cor" at bounding box center [843, 247] width 178 height 20
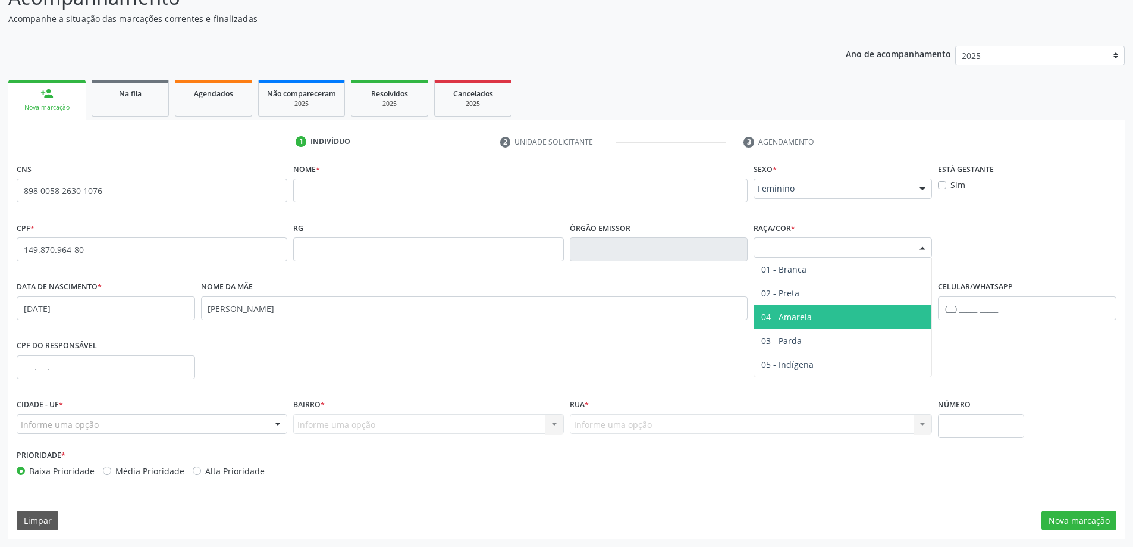
click at [858, 319] on span "04 - Amarela" at bounding box center [842, 317] width 177 height 24
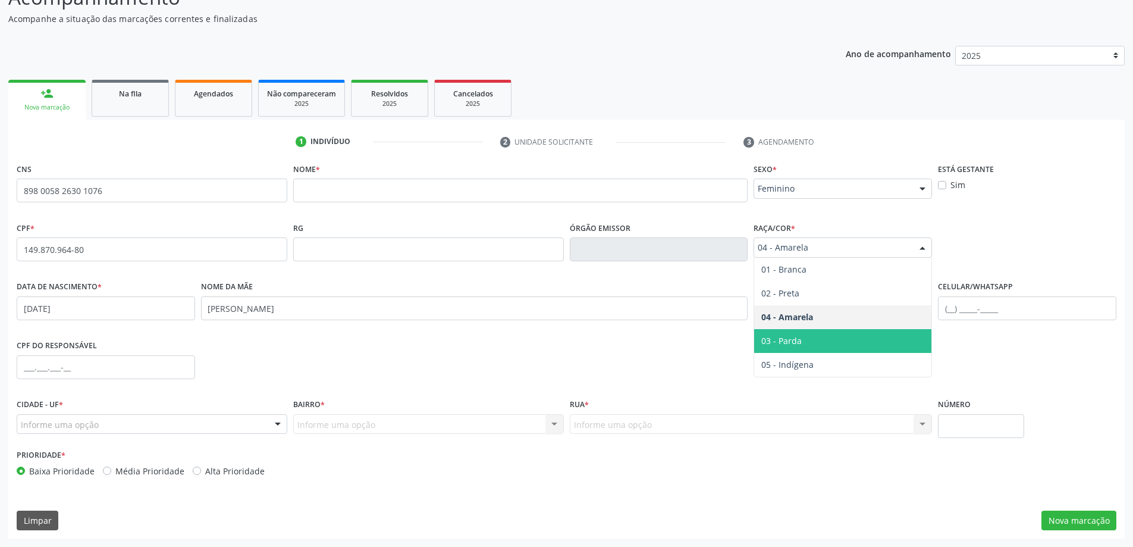
click at [862, 250] on span "04 - Amarela" at bounding box center [833, 248] width 150 height 12
click at [844, 336] on span "03 - Parda" at bounding box center [842, 341] width 177 height 24
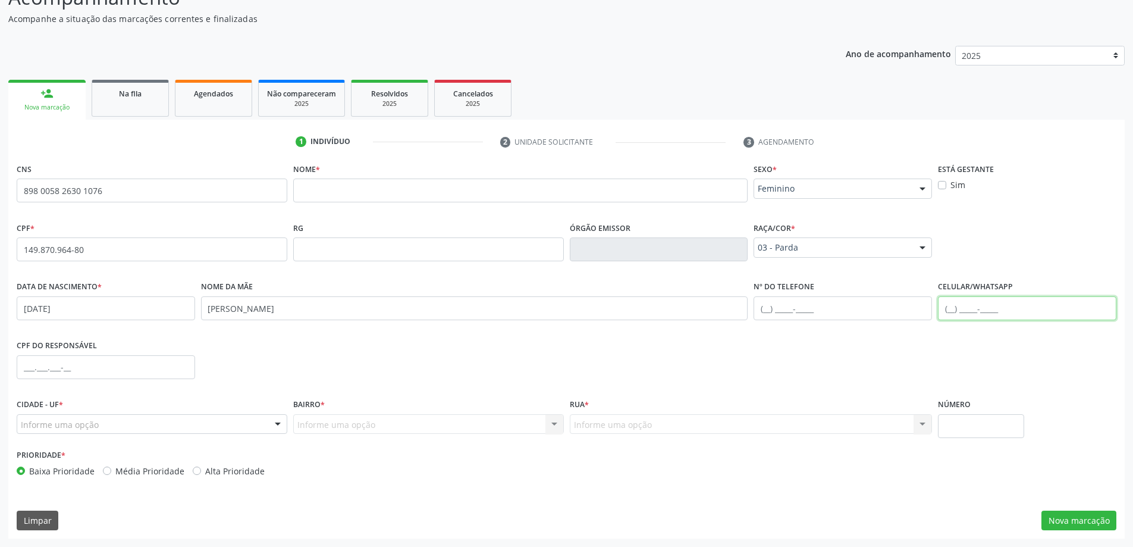
click at [965, 312] on input "text" at bounding box center [1027, 308] width 178 height 24
type input "[PHONE_NUMBER]"
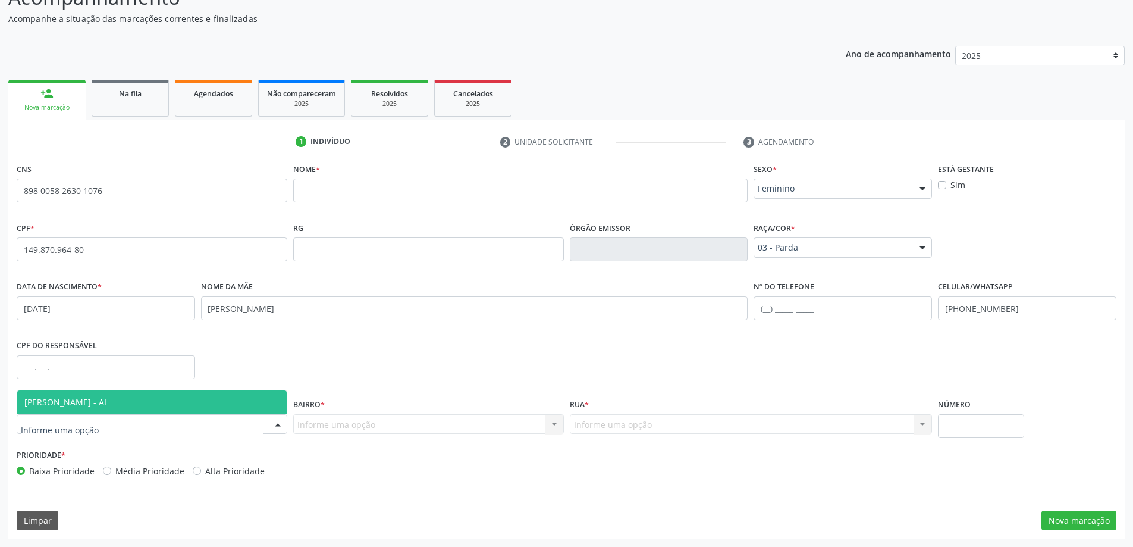
click at [136, 421] on div at bounding box center [152, 424] width 271 height 20
drag, startPoint x: 139, startPoint y: 406, endPoint x: 173, endPoint y: 407, distance: 33.9
click at [140, 406] on span "[PERSON_NAME] - AL" at bounding box center [151, 402] width 269 height 24
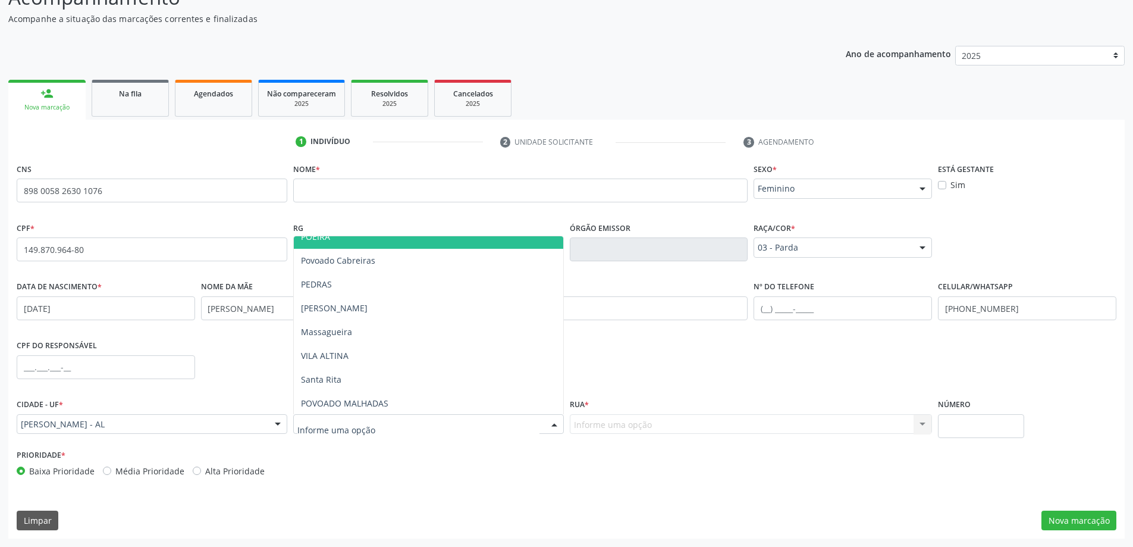
scroll to position [178, 0]
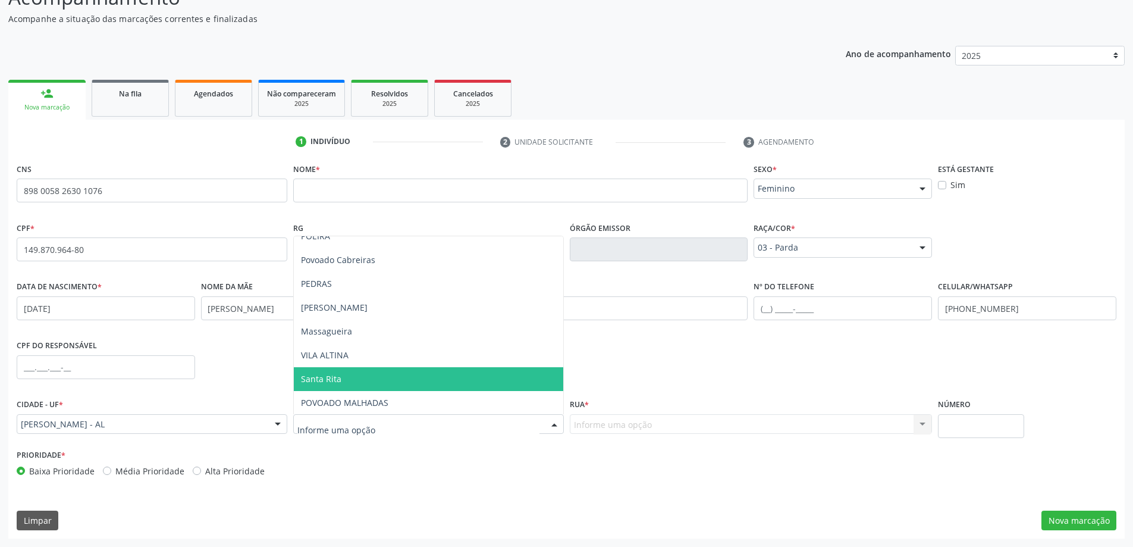
click at [365, 378] on span "Santa Rita" at bounding box center [428, 379] width 269 height 24
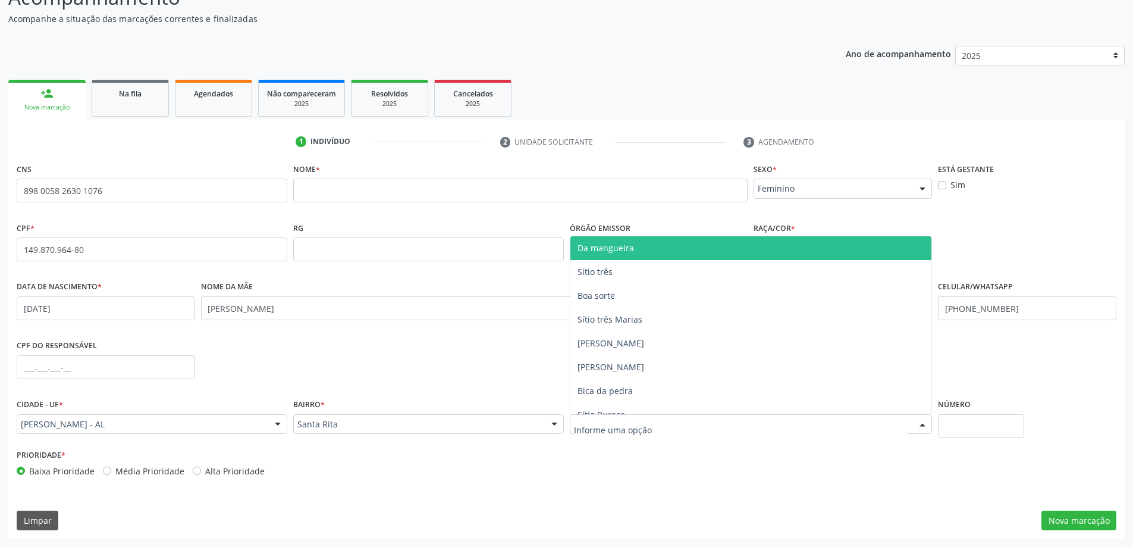
drag, startPoint x: 592, startPoint y: 426, endPoint x: 590, endPoint y: 418, distance: 8.7
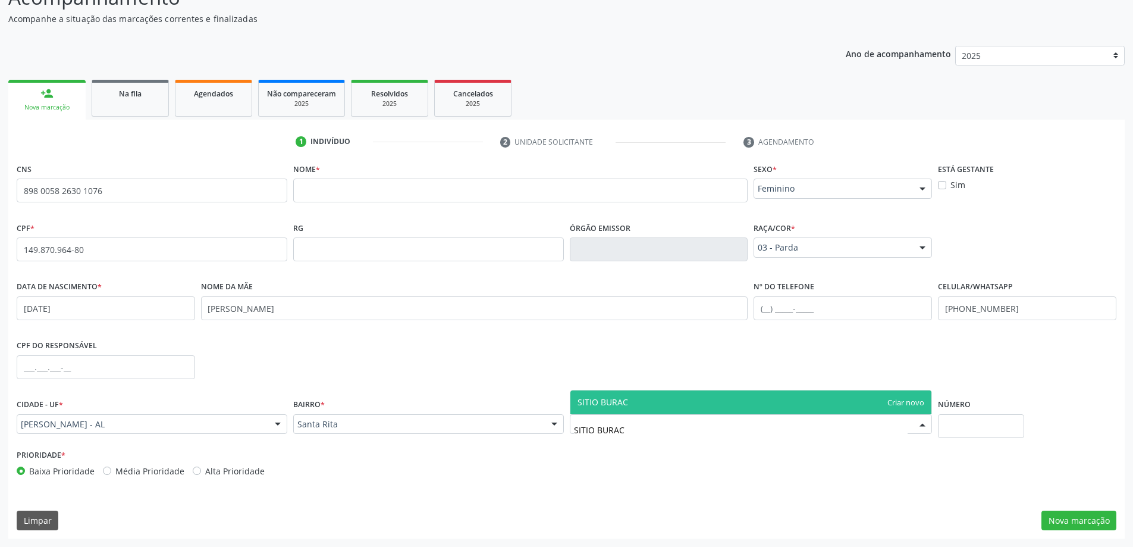
type input "SITIO BURACO"
click at [641, 404] on span "SITIO BURACO" at bounding box center [751, 402] width 362 height 24
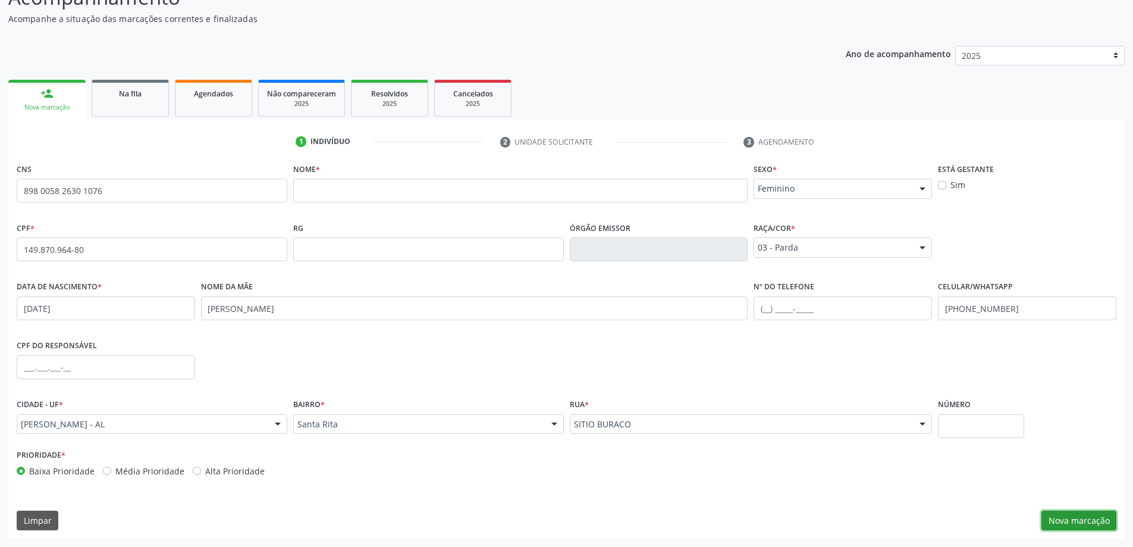
click at [1064, 518] on button "Nova marcação" at bounding box center [1079, 520] width 75 height 20
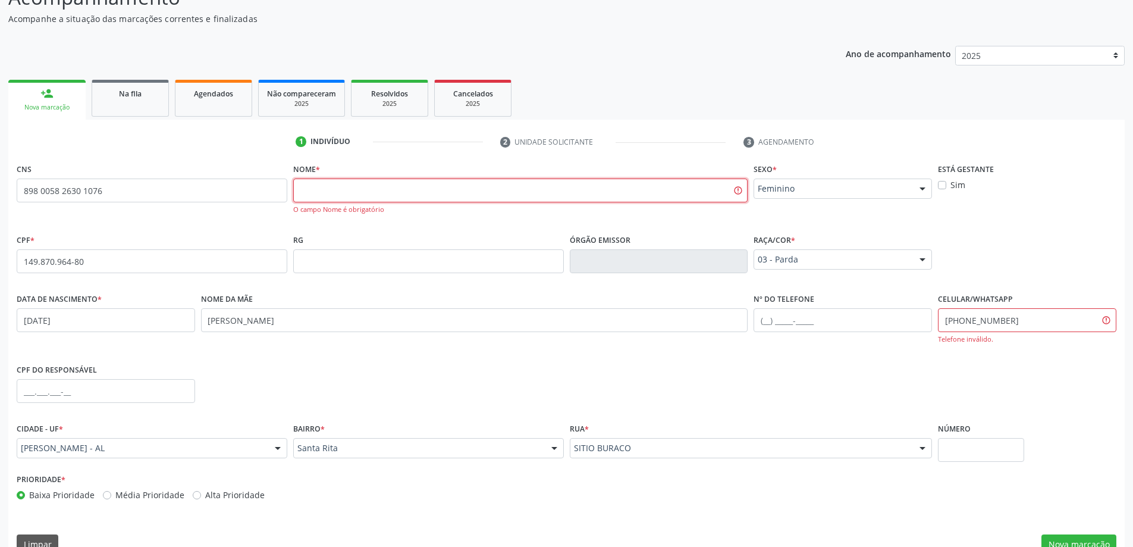
click at [334, 190] on input "text" at bounding box center [520, 190] width 455 height 24
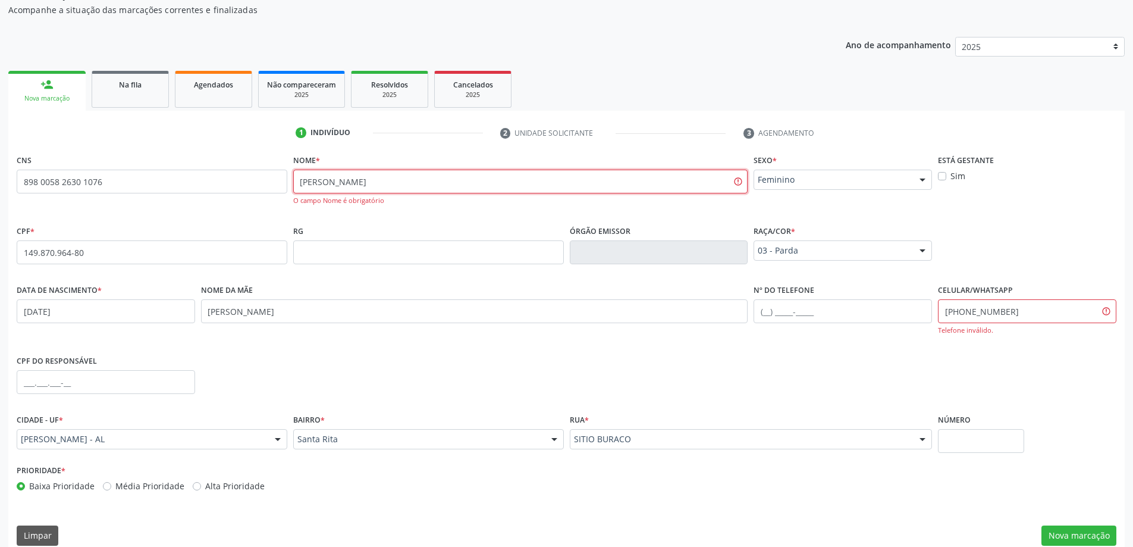
scroll to position [139, 0]
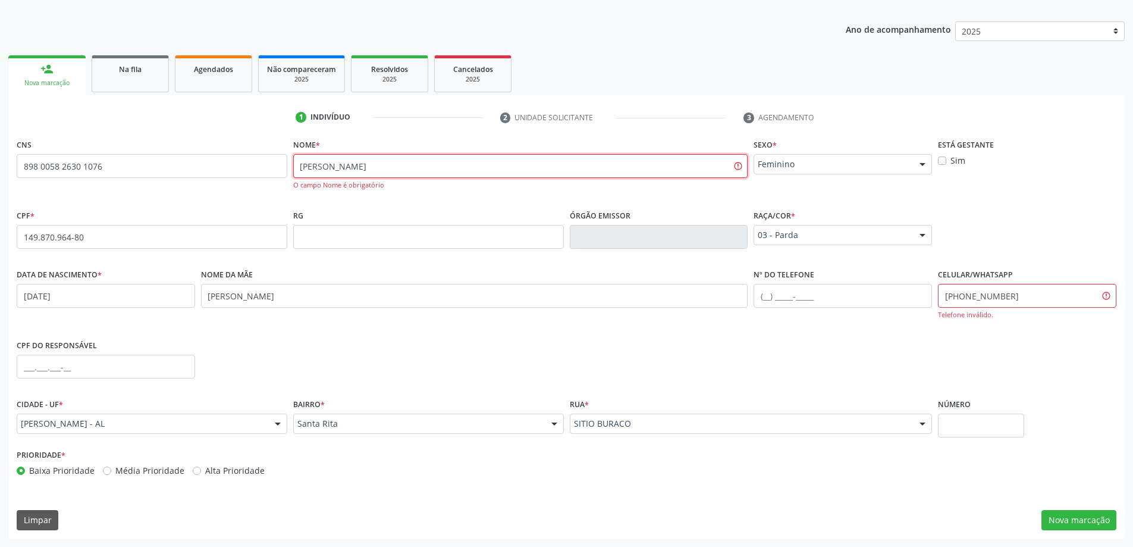
type input "[PERSON_NAME]"
click at [1008, 299] on input "[PHONE_NUMBER]" at bounding box center [1027, 296] width 178 height 24
type input "("
click at [1026, 303] on input "[PHONE_NUMBER]" at bounding box center [1027, 296] width 178 height 24
click at [732, 170] on input "[PERSON_NAME]" at bounding box center [520, 166] width 455 height 24
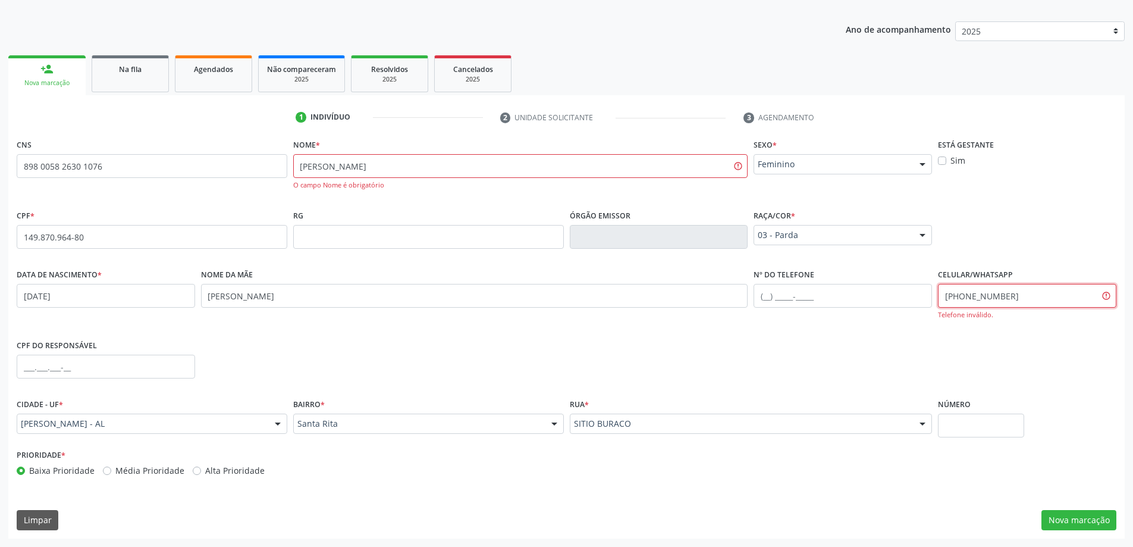
click at [1029, 299] on input "[PHONE_NUMBER]" at bounding box center [1027, 296] width 178 height 24
type input "("
click at [1046, 297] on input "text" at bounding box center [1027, 296] width 178 height 24
click at [1015, 296] on input "[PHONE_NUMBER]" at bounding box center [1027, 296] width 178 height 24
type input "("
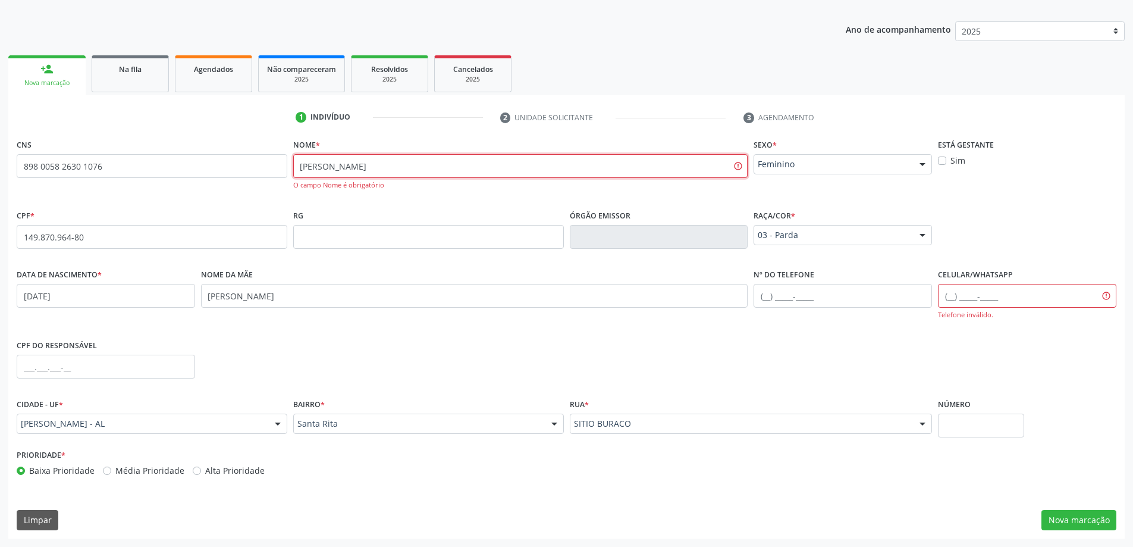
click at [465, 162] on input "[PERSON_NAME]" at bounding box center [520, 166] width 455 height 24
type input "M"
click at [127, 166] on input "898 0058 2630 1076" at bounding box center [152, 166] width 271 height 24
type input "8"
click at [95, 171] on input "text" at bounding box center [152, 166] width 271 height 24
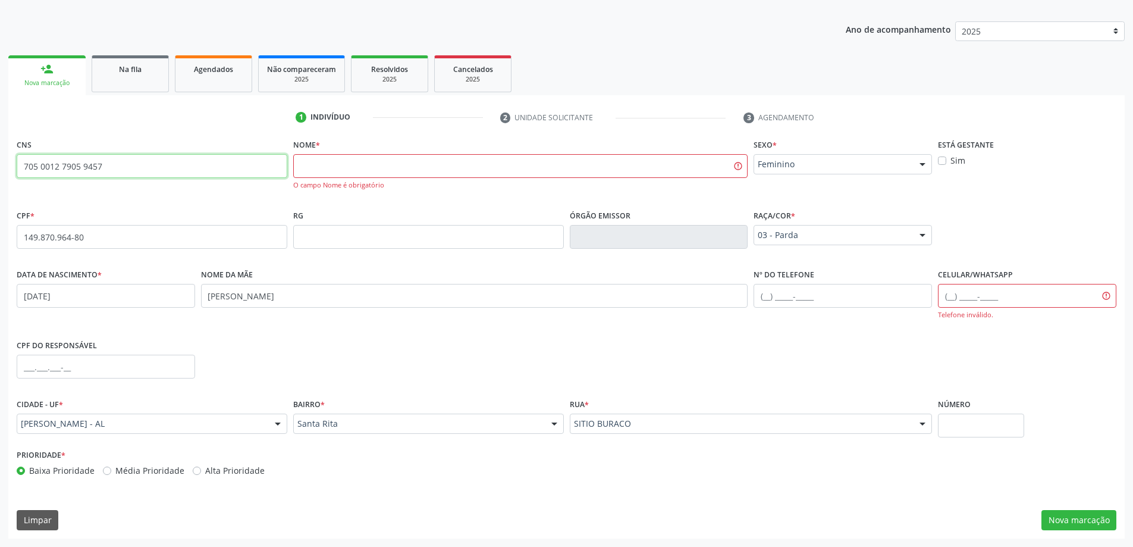
type input "705 0012 7905 9457"
click at [139, 234] on input "149.870.964-80" at bounding box center [152, 237] width 271 height 24
type input "1"
click at [114, 168] on input "705 0012 7905 9457" at bounding box center [152, 166] width 271 height 24
type input "7"
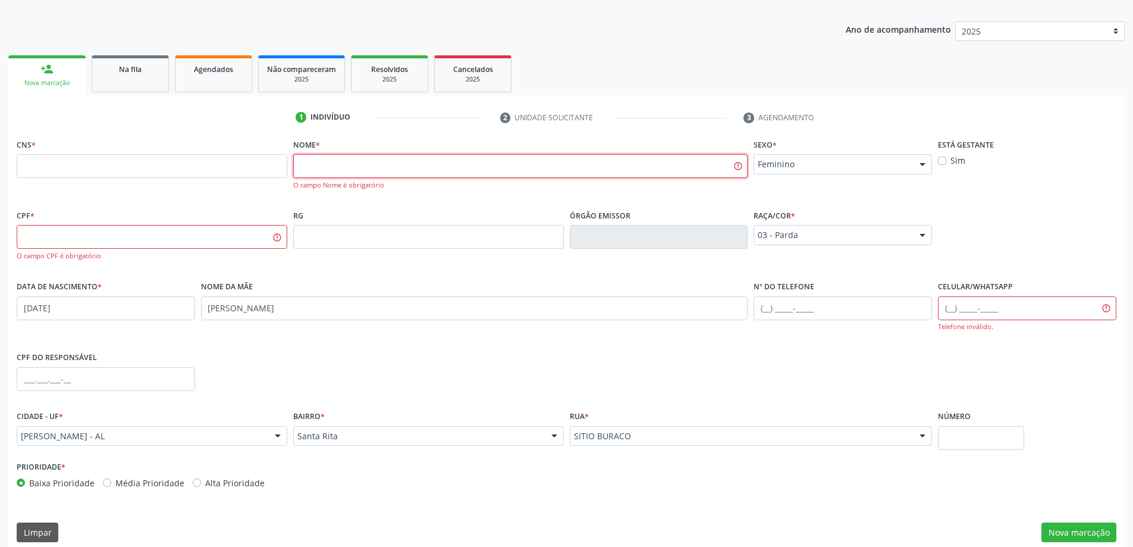
click at [323, 162] on input "text" at bounding box center [520, 166] width 455 height 24
type input "[PERSON_NAME]"
click at [145, 237] on input "text" at bounding box center [152, 237] width 271 height 24
type input "149.870.964-80"
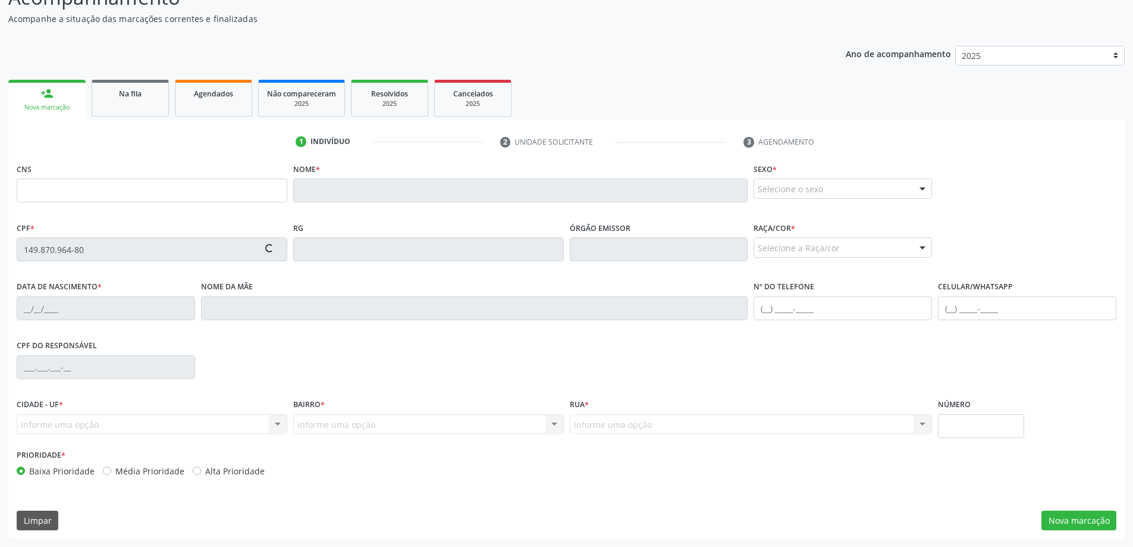
scroll to position [115, 0]
type input "705 0012 7905 9457"
type input "[DATE]"
type input "[PERSON_NAME]"
type input "[PHONE_NUMBER]"
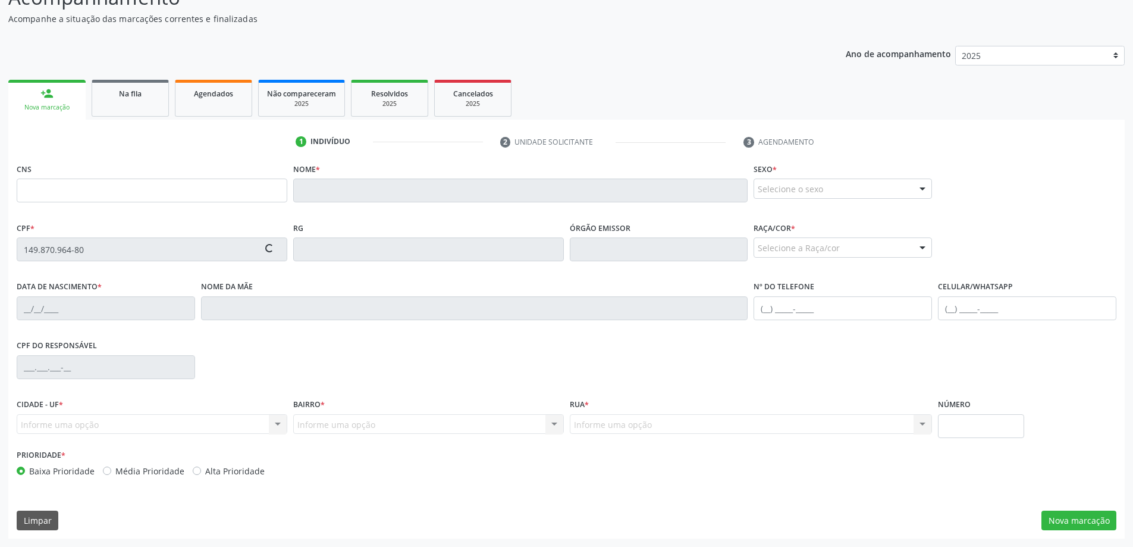
type input "S/N"
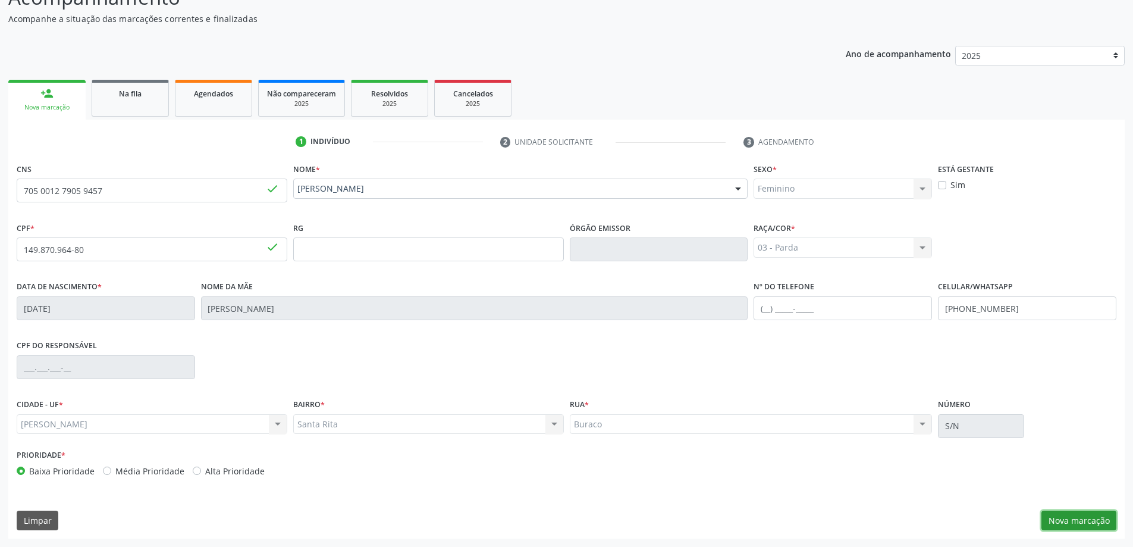
click at [1086, 514] on button "Nova marcação" at bounding box center [1079, 520] width 75 height 20
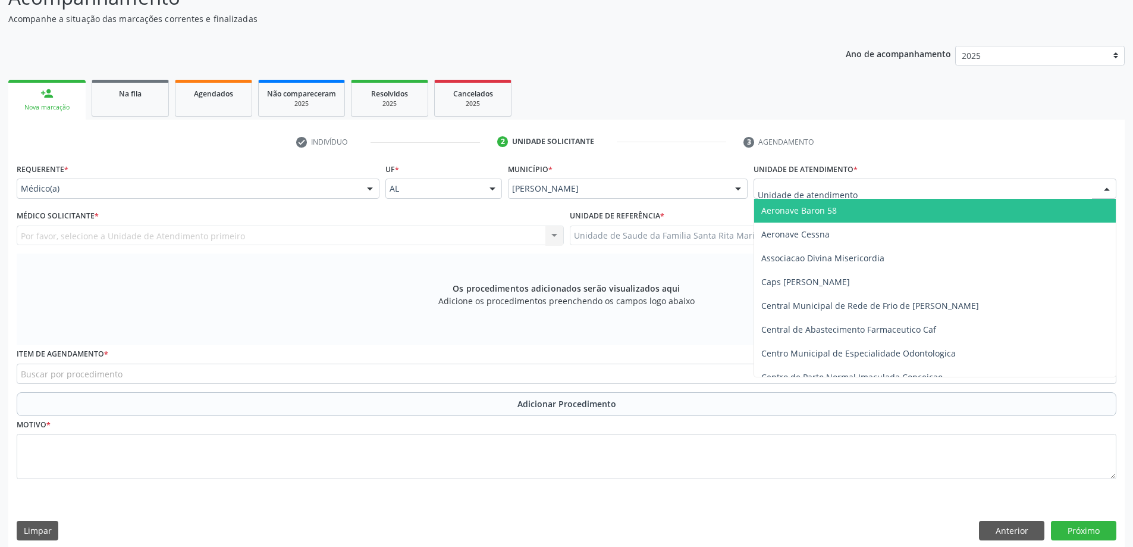
click at [884, 185] on div at bounding box center [935, 188] width 363 height 20
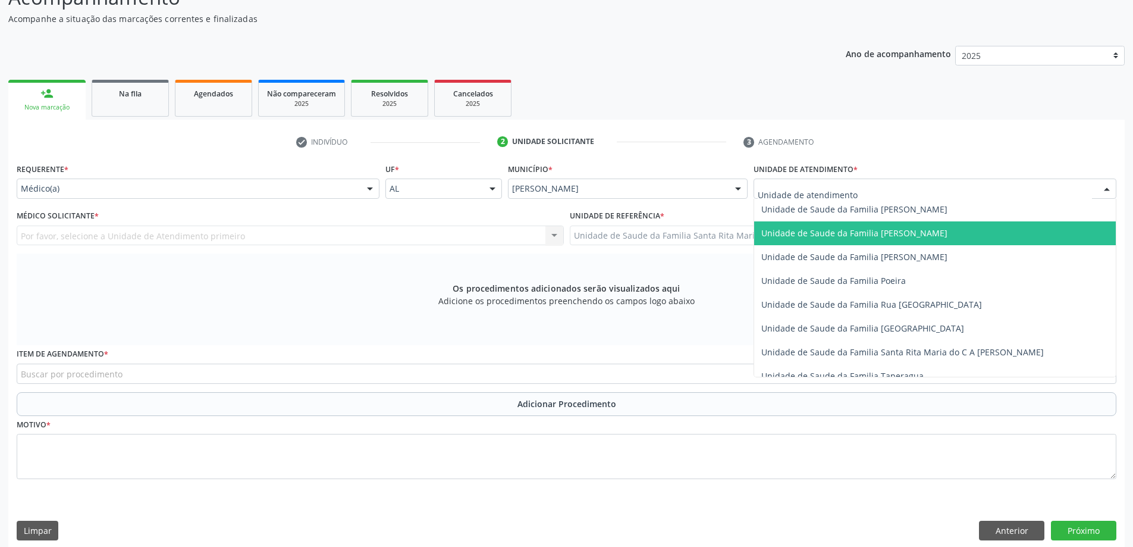
scroll to position [714, 0]
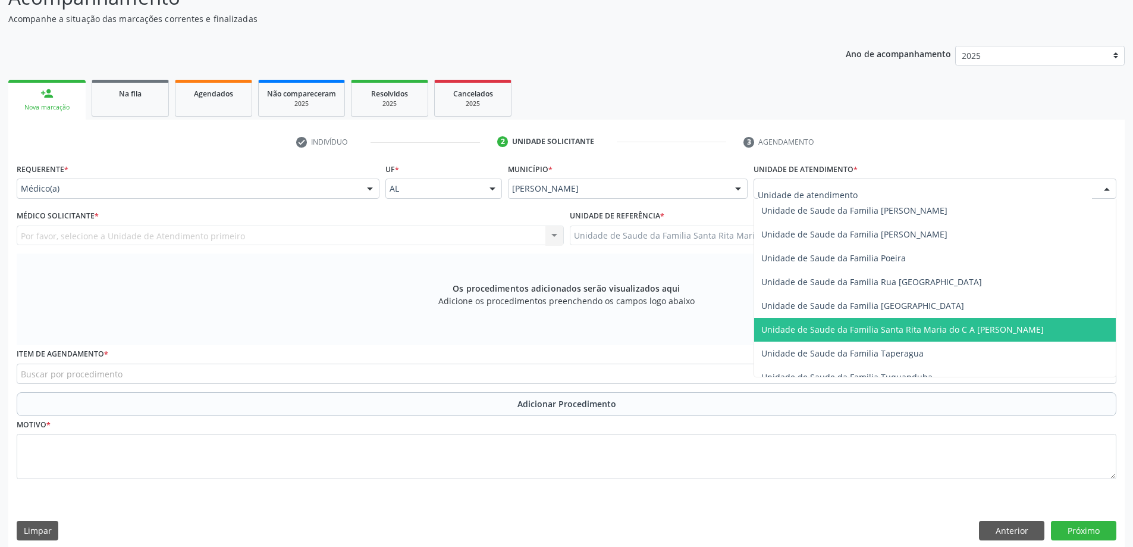
drag, startPoint x: 887, startPoint y: 329, endPoint x: 874, endPoint y: 321, distance: 15.0
click at [887, 328] on span "Unidade de Saude da Familia Santa Rita Maria do C A [PERSON_NAME]" at bounding box center [902, 329] width 283 height 11
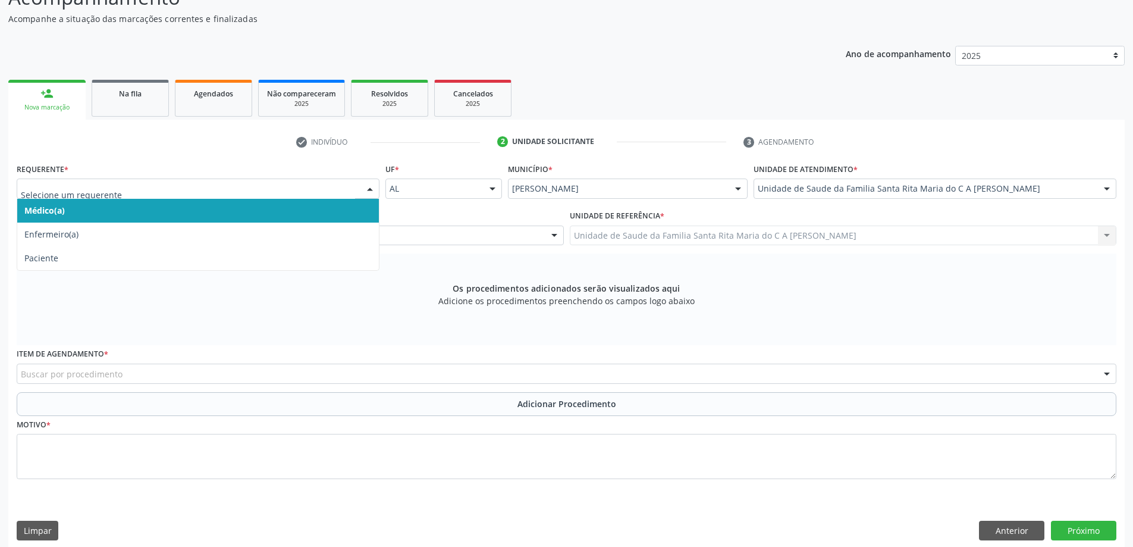
click at [277, 215] on span "Médico(a)" at bounding box center [198, 211] width 362 height 24
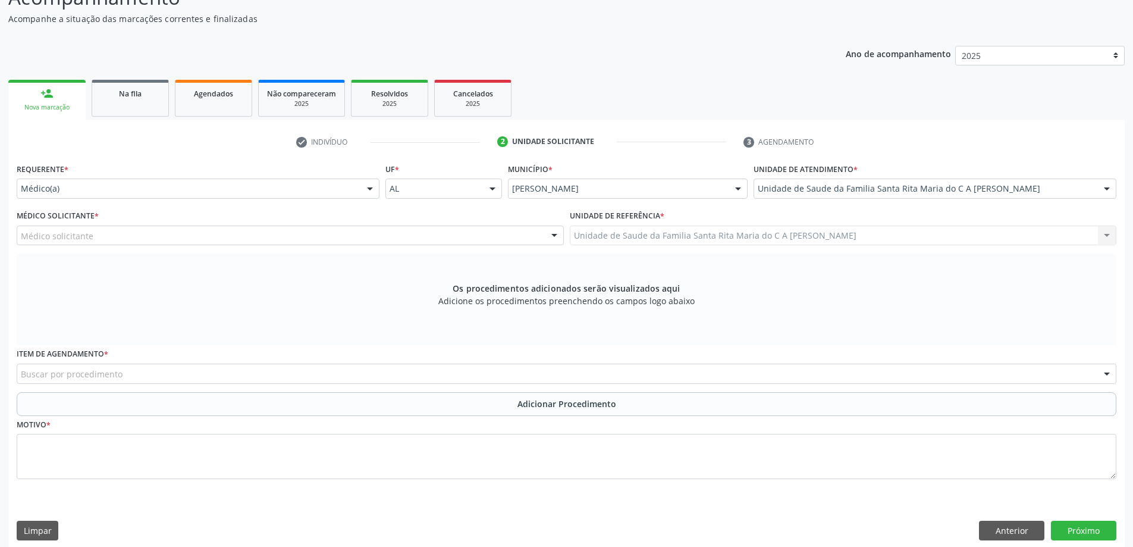
click at [284, 239] on div "Médico solicitante" at bounding box center [290, 235] width 547 height 20
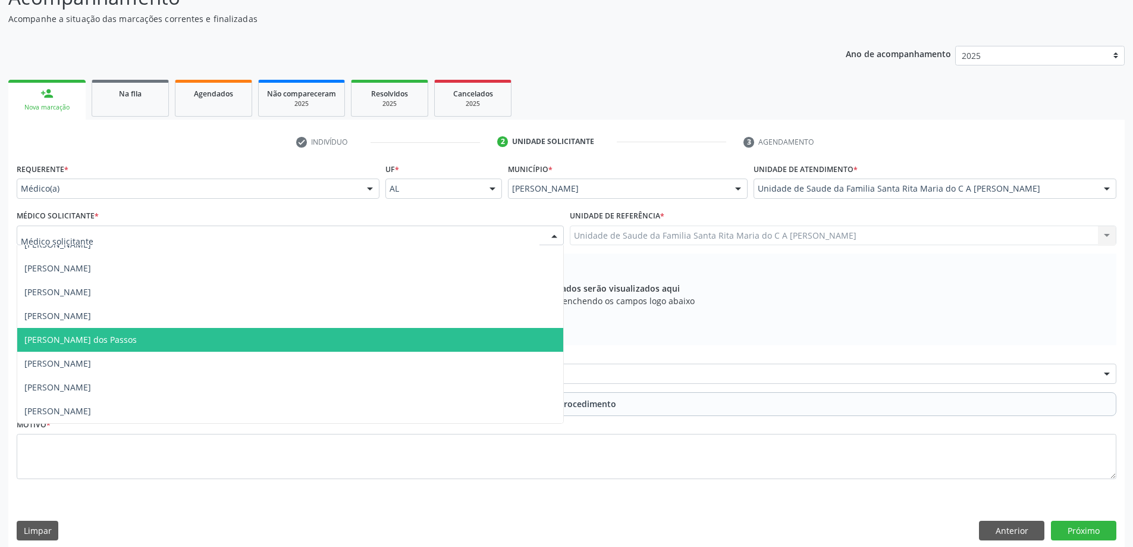
scroll to position [125, 0]
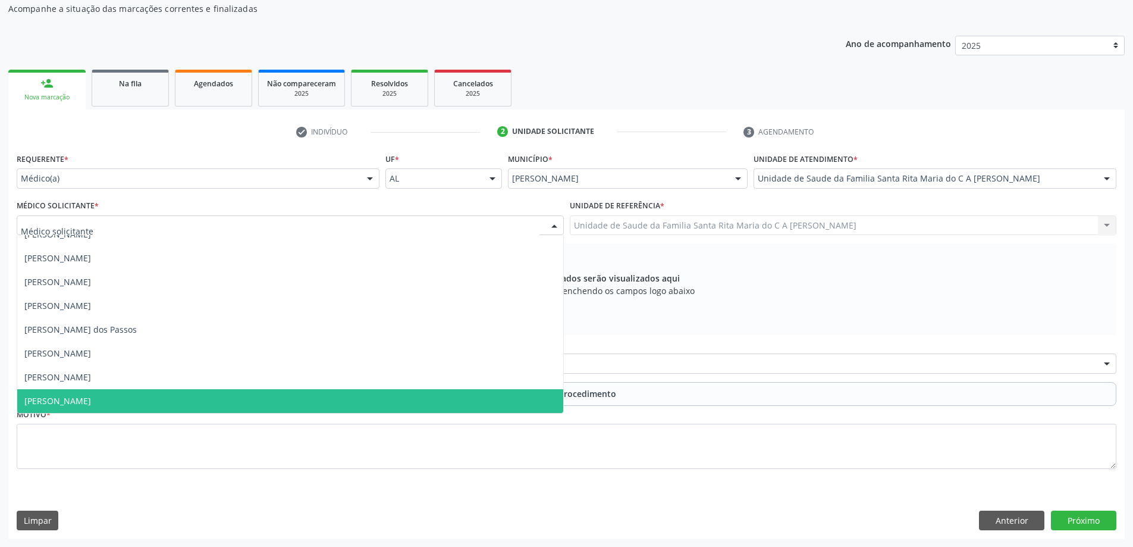
click at [179, 394] on span "[PERSON_NAME]" at bounding box center [290, 401] width 546 height 24
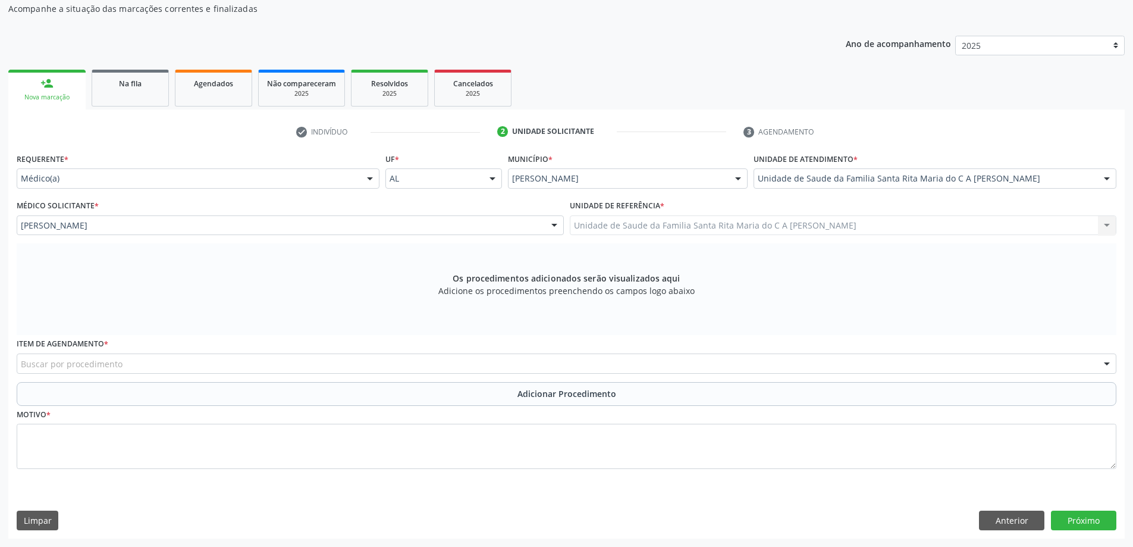
drag, startPoint x: 165, startPoint y: 366, endPoint x: 165, endPoint y: 357, distance: 8.9
click at [165, 364] on div "Buscar por procedimento" at bounding box center [567, 363] width 1100 height 20
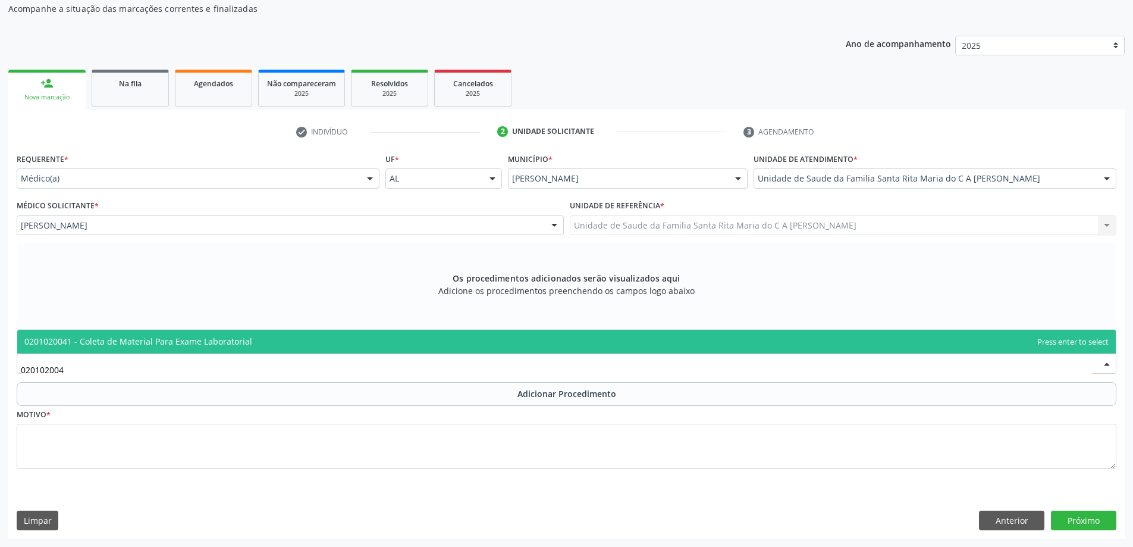
type input "0201020041"
click at [164, 341] on span "0201020041 - Coleta de Material Para Exame Laboratorial" at bounding box center [138, 341] width 228 height 11
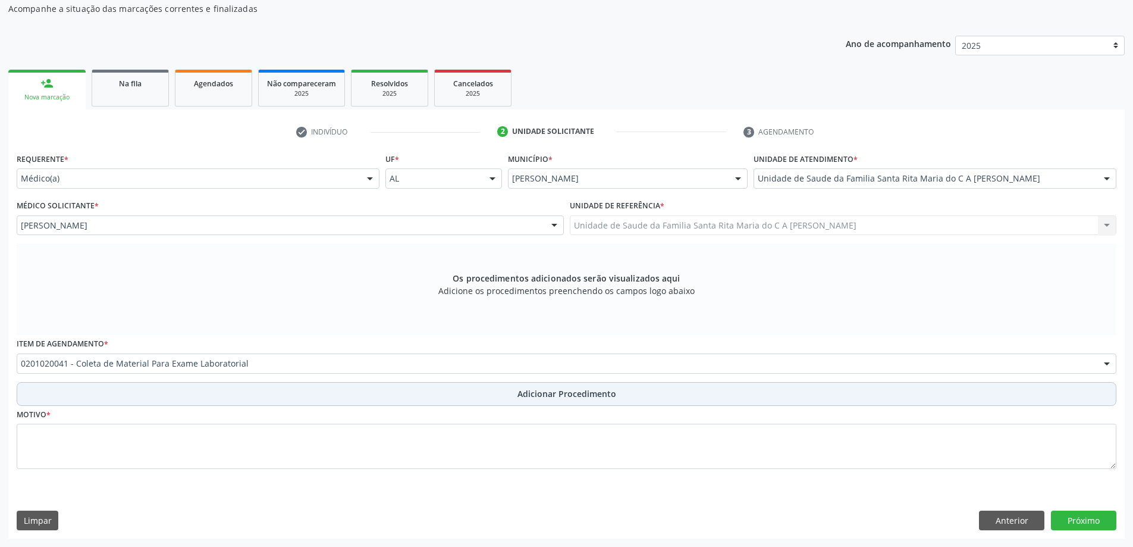
click at [134, 397] on button "Adicionar Procedimento" at bounding box center [567, 394] width 1100 height 24
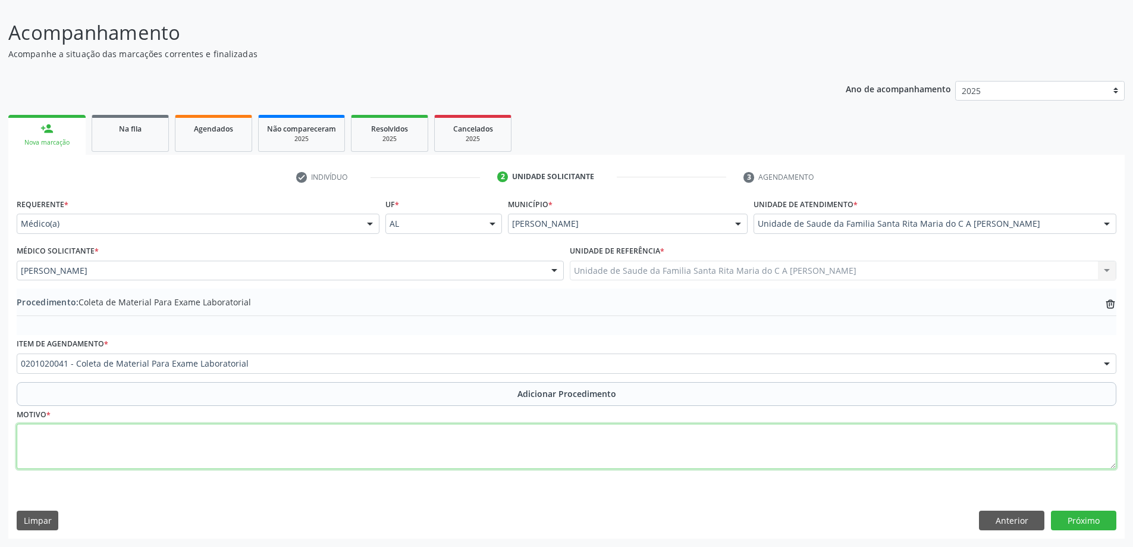
click at [74, 444] on textarea at bounding box center [567, 446] width 1100 height 45
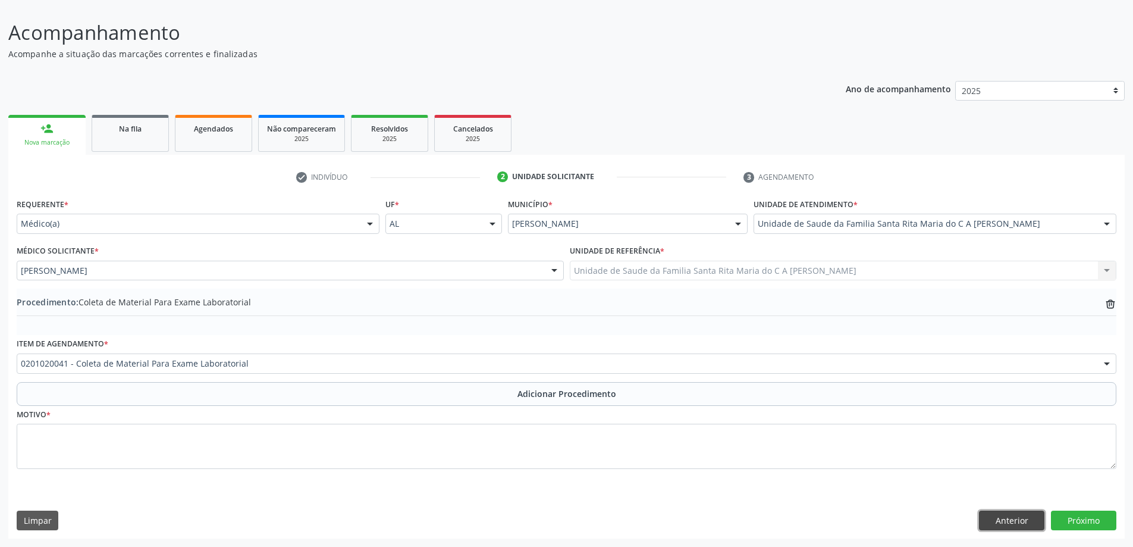
click at [1031, 518] on button "Anterior" at bounding box center [1011, 520] width 65 height 20
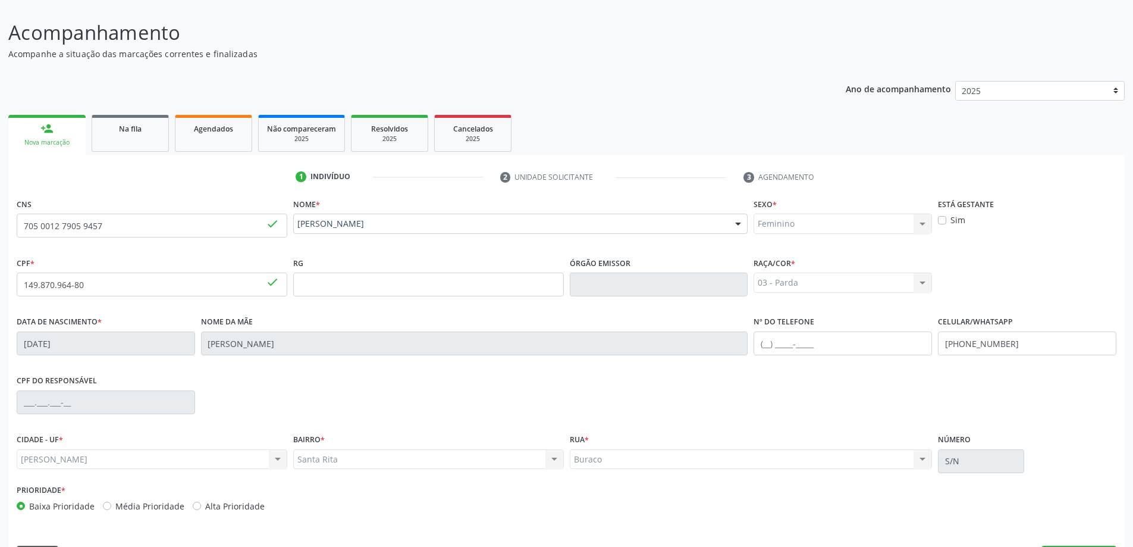
click at [951, 220] on label "Sim" at bounding box center [958, 220] width 15 height 12
click at [942, 220] on input "Sim" at bounding box center [942, 219] width 8 height 11
checkbox input "true"
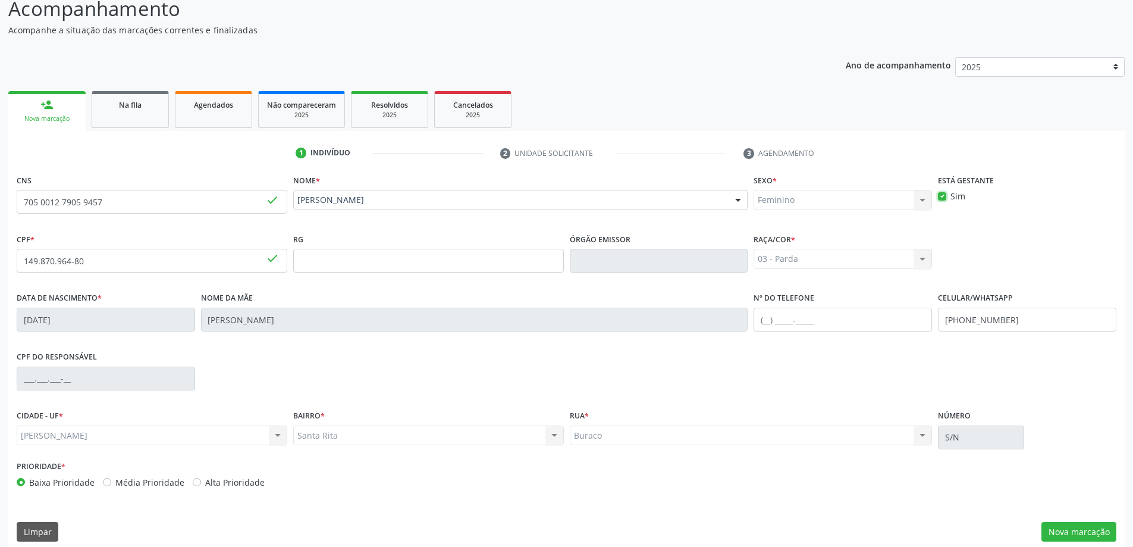
scroll to position [115, 0]
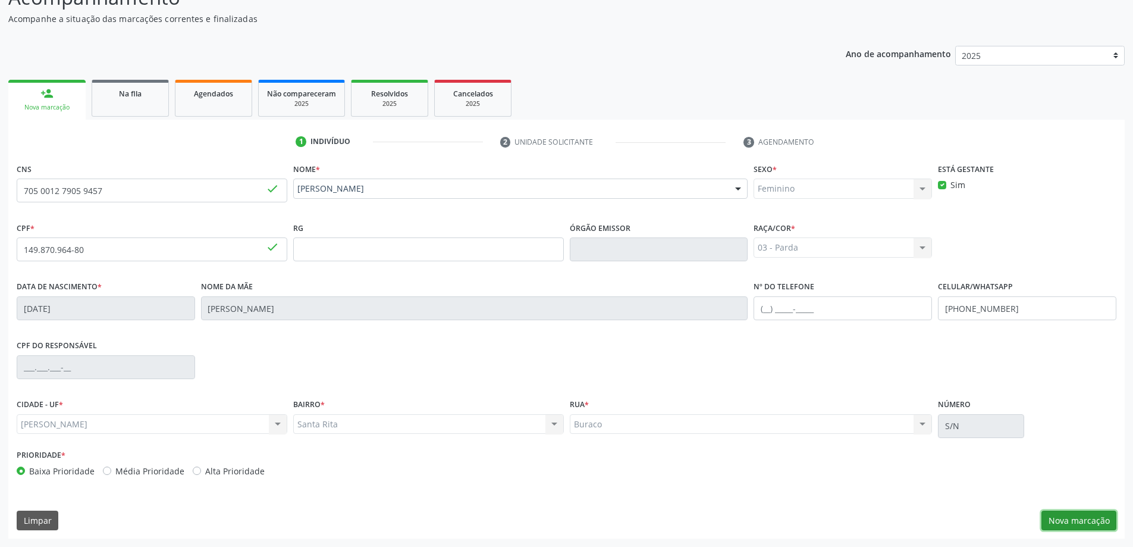
click at [1061, 518] on button "Nova marcação" at bounding box center [1079, 520] width 75 height 20
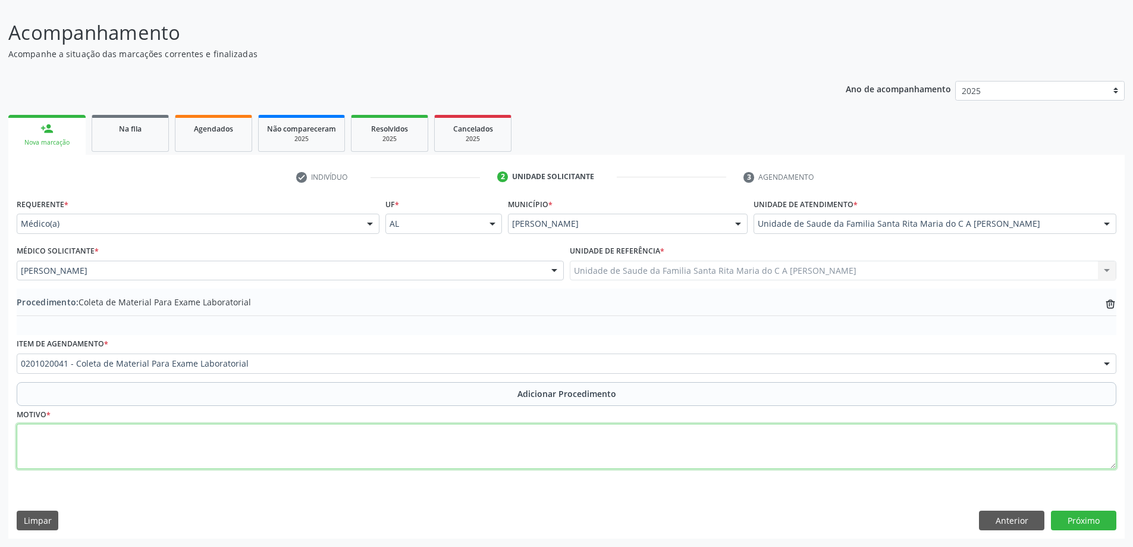
click at [130, 460] on textarea at bounding box center [567, 446] width 1100 height 45
type textarea "GRAVIDEZ"
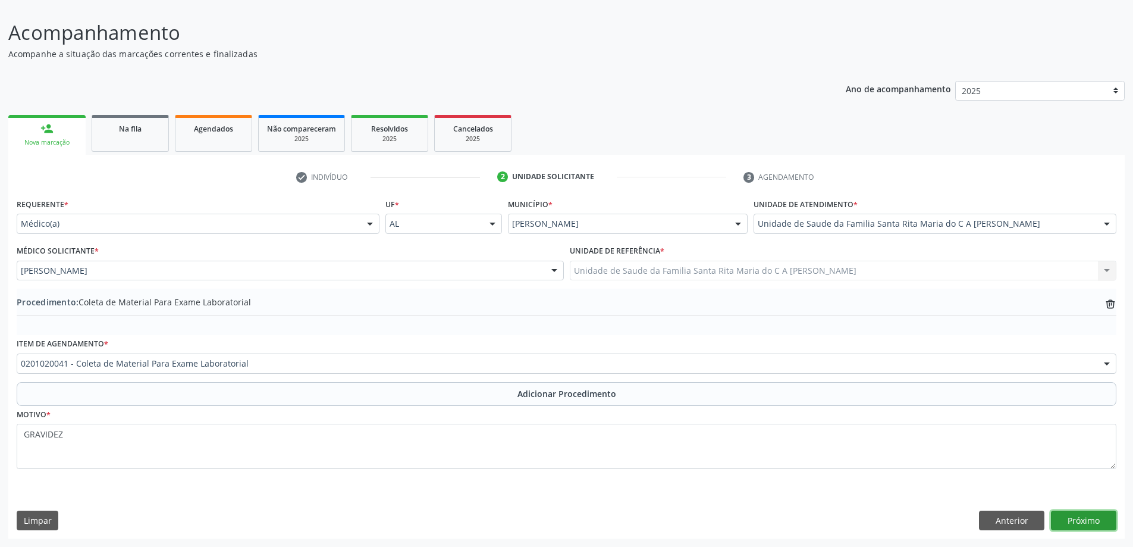
click at [1095, 525] on button "Próximo" at bounding box center [1083, 520] width 65 height 20
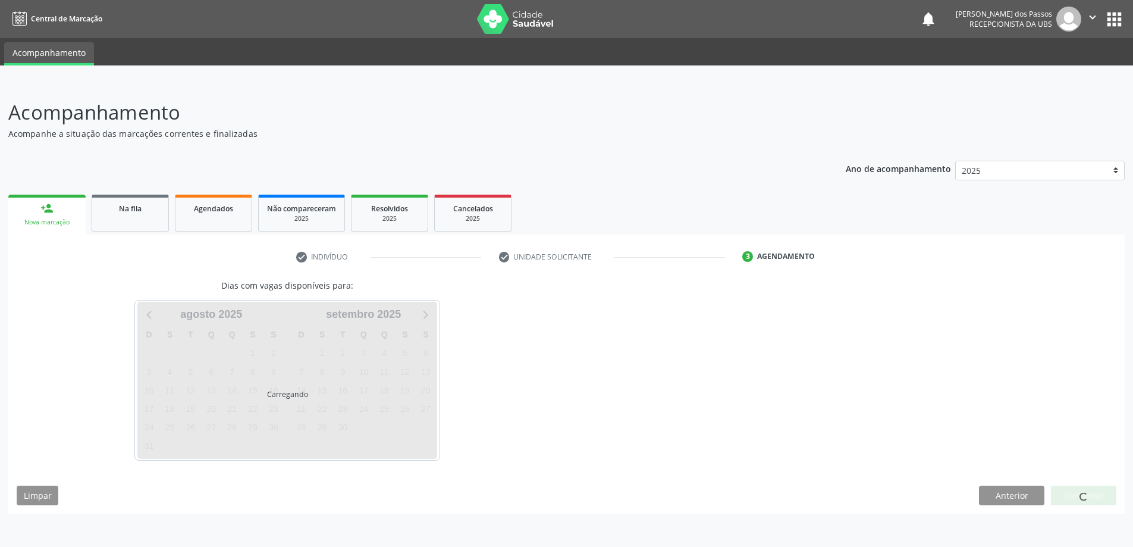
scroll to position [0, 0]
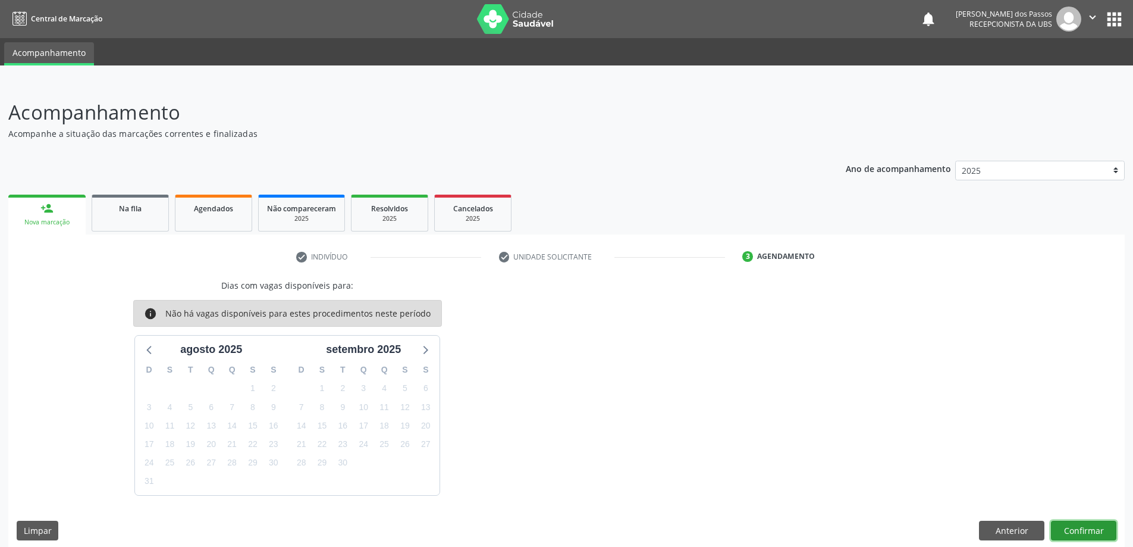
click at [1085, 532] on button "Confirmar" at bounding box center [1083, 531] width 65 height 20
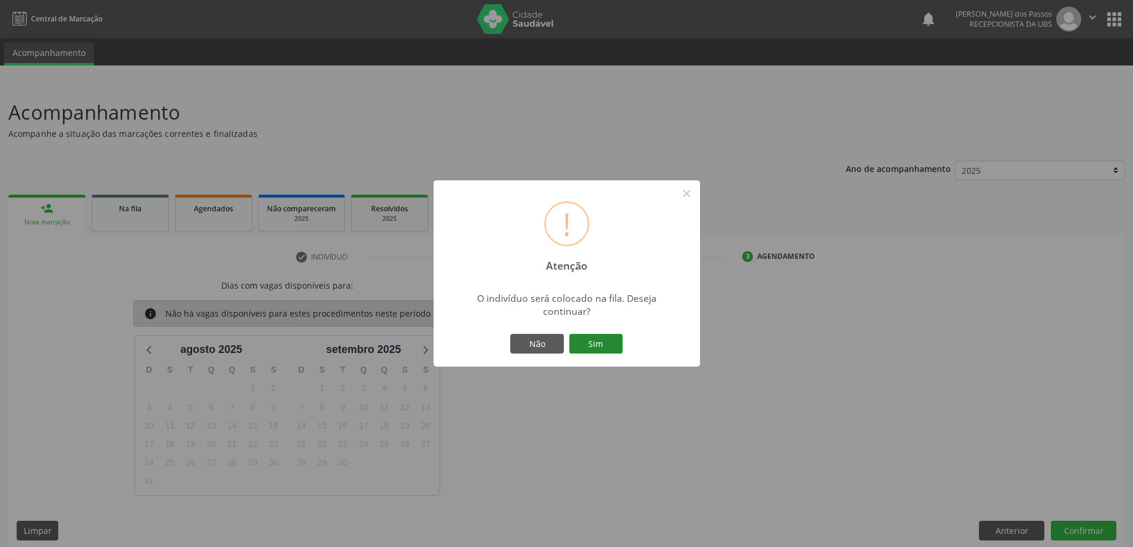
click at [597, 346] on button "Sim" at bounding box center [596, 344] width 54 height 20
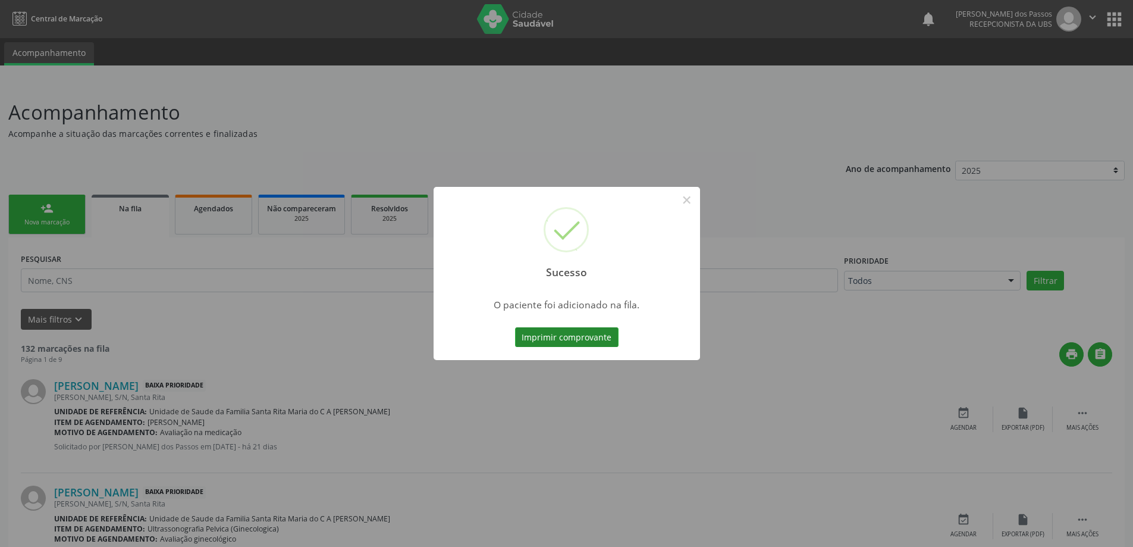
click at [593, 338] on button "Imprimir comprovante" at bounding box center [567, 337] width 104 height 20
